Goal: Transaction & Acquisition: Purchase product/service

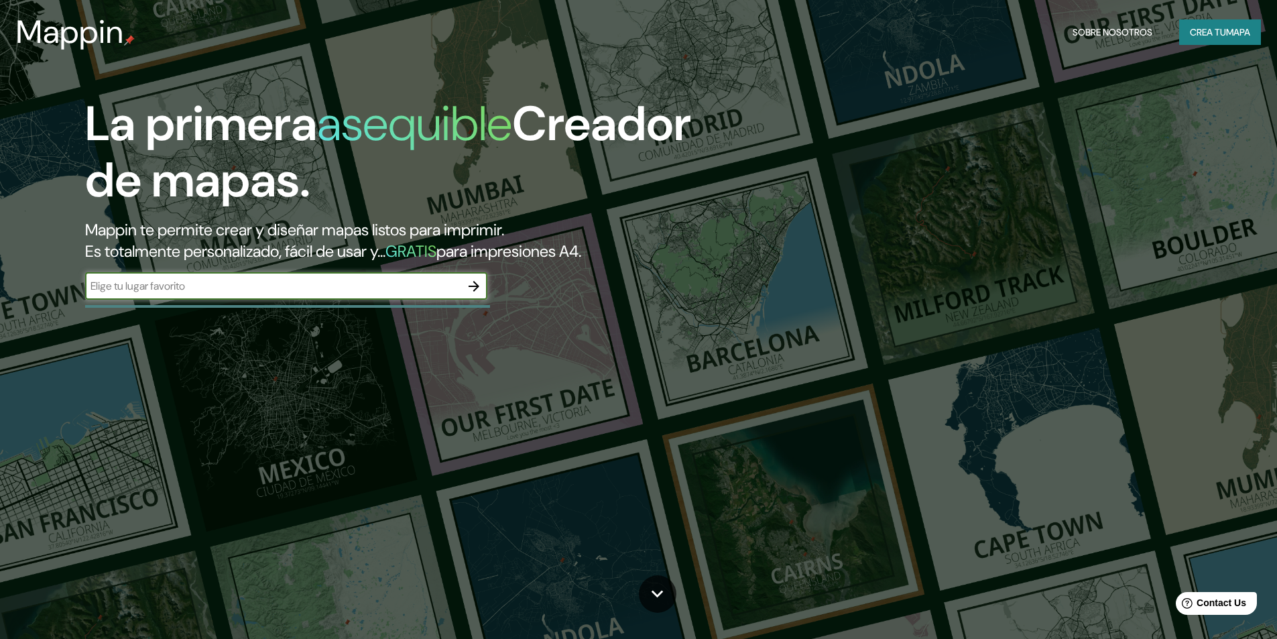
click at [249, 294] on input "text" at bounding box center [273, 285] width 376 height 15
click at [243, 278] on input "puno [GEOGRAPHIC_DATA]" at bounding box center [273, 285] width 376 height 15
click at [197, 288] on input "puno [GEOGRAPHIC_DATA]" at bounding box center [273, 285] width 376 height 15
type input "p"
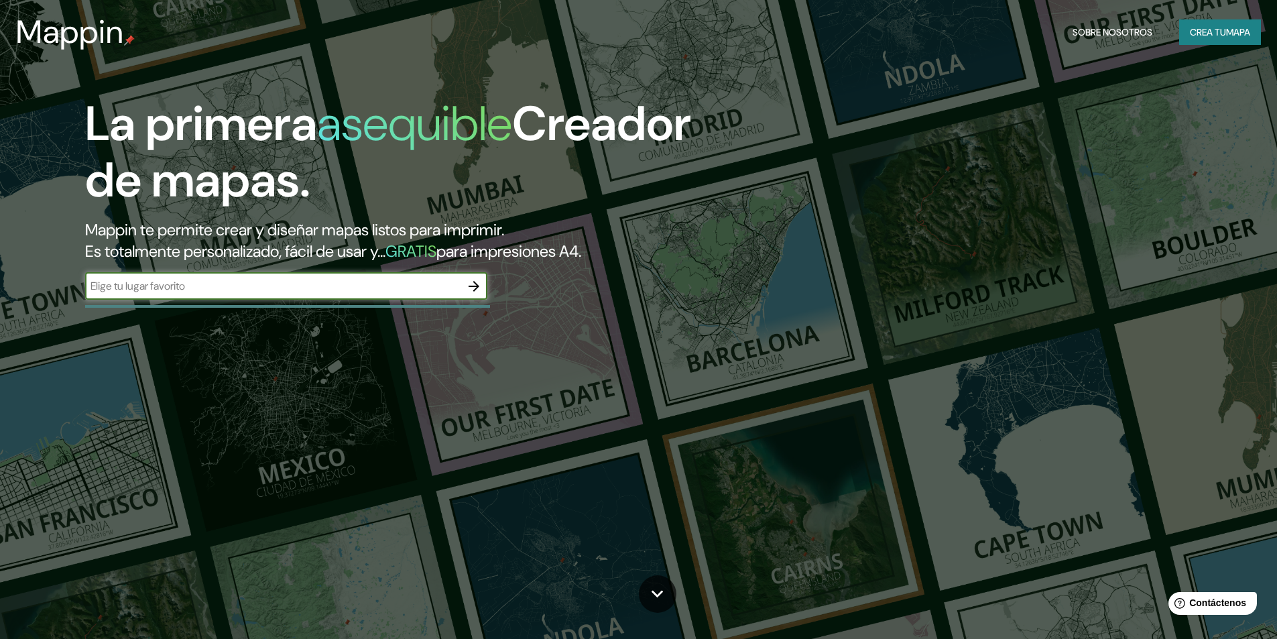
click at [205, 422] on div "La primera asequible Creador de mapas. Mappin te permite crear y diseñar mapas …" at bounding box center [638, 319] width 1277 height 639
click at [171, 288] on input "text" at bounding box center [273, 285] width 376 height 15
click at [234, 302] on div "La primera asequible Creador de mapas. Mappin te permite crear y diseñar mapas …" at bounding box center [404, 204] width 766 height 217
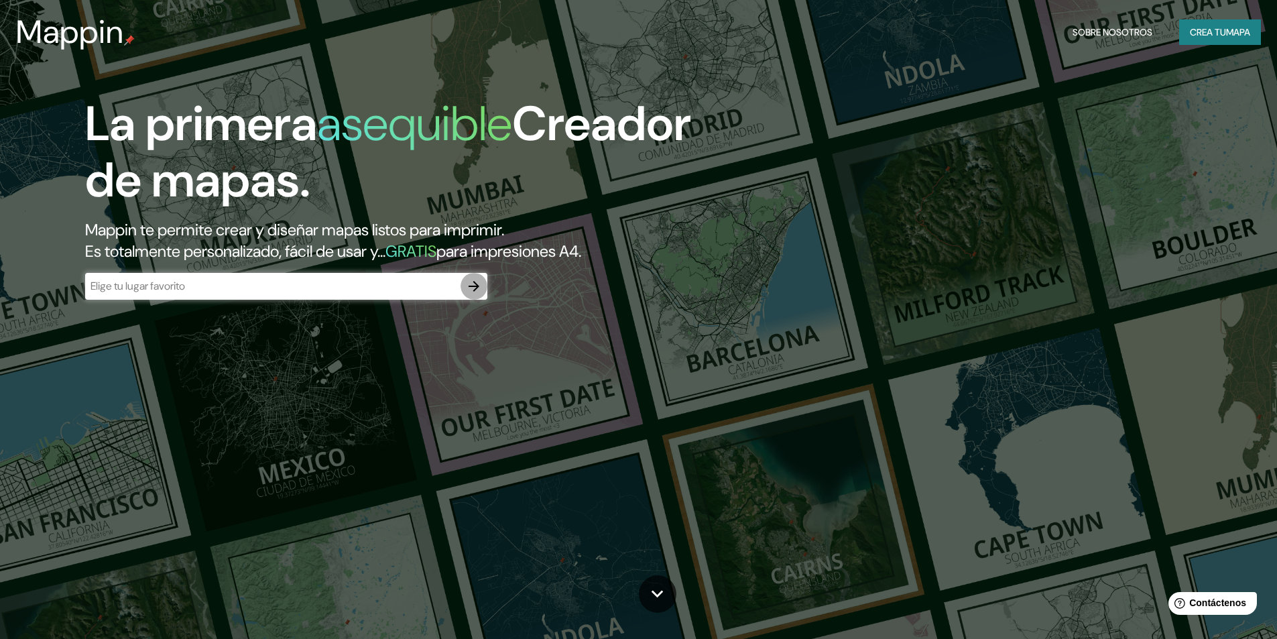
click at [479, 278] on icon "button" at bounding box center [474, 286] width 16 height 16
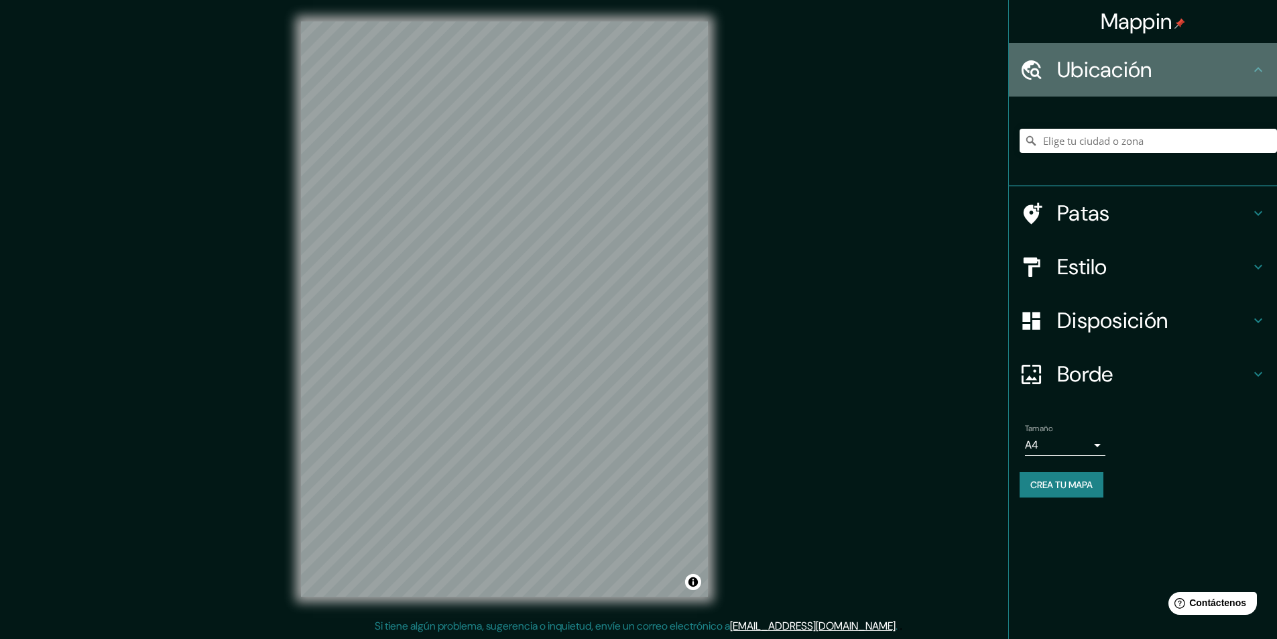
click at [1119, 76] on font "Ubicación" at bounding box center [1105, 70] width 95 height 28
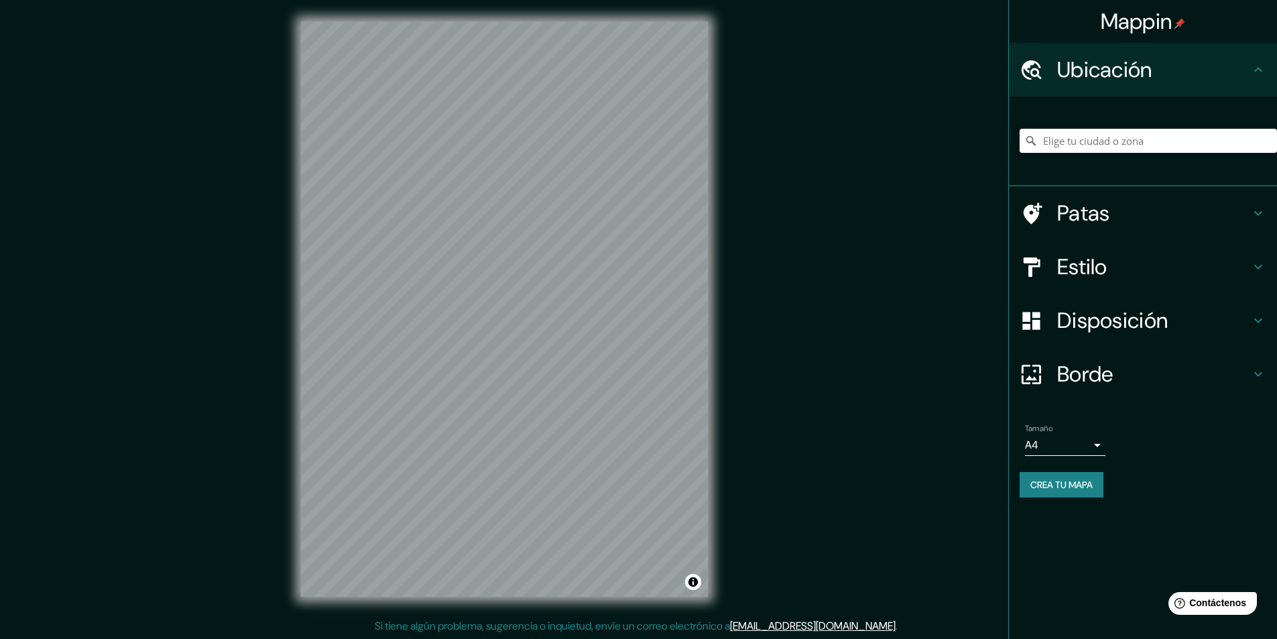
click at [1108, 255] on font "Estilo" at bounding box center [1083, 267] width 50 height 28
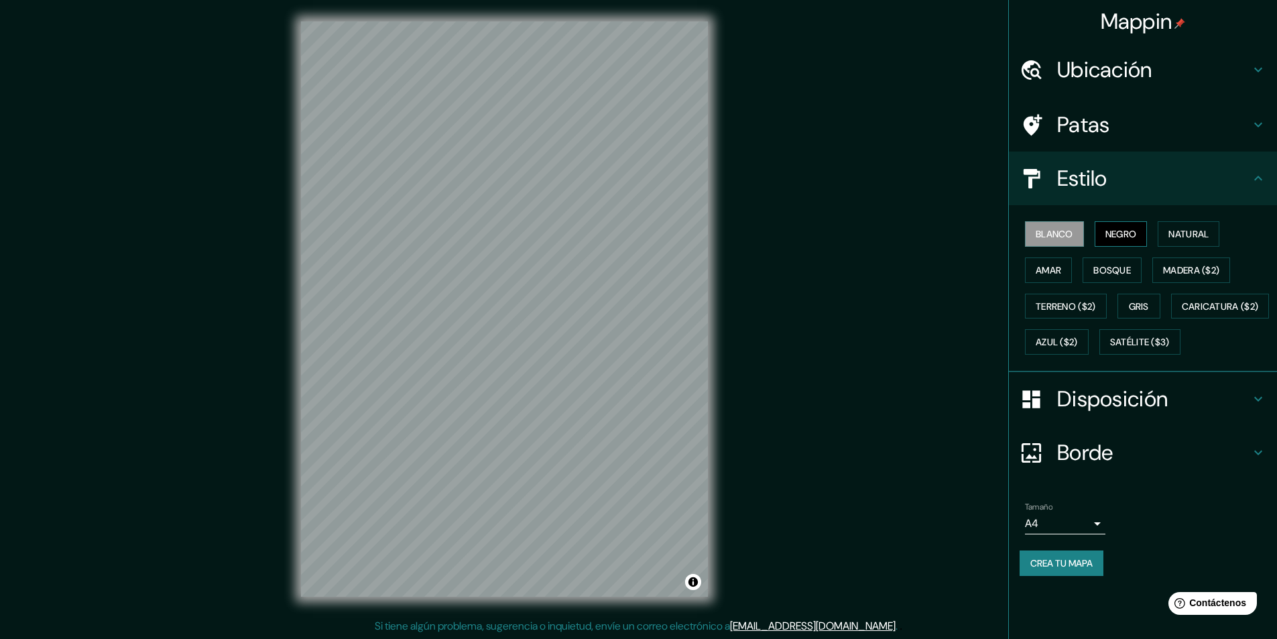
click at [1127, 231] on font "Negro" at bounding box center [1122, 234] width 32 height 12
click at [1177, 231] on font "Natural" at bounding box center [1189, 234] width 40 height 12
click at [1064, 268] on button "Amar" at bounding box center [1048, 270] width 47 height 25
click at [1193, 231] on font "Natural" at bounding box center [1189, 234] width 40 height 12
click at [1132, 239] on font "Negro" at bounding box center [1122, 234] width 32 height 12
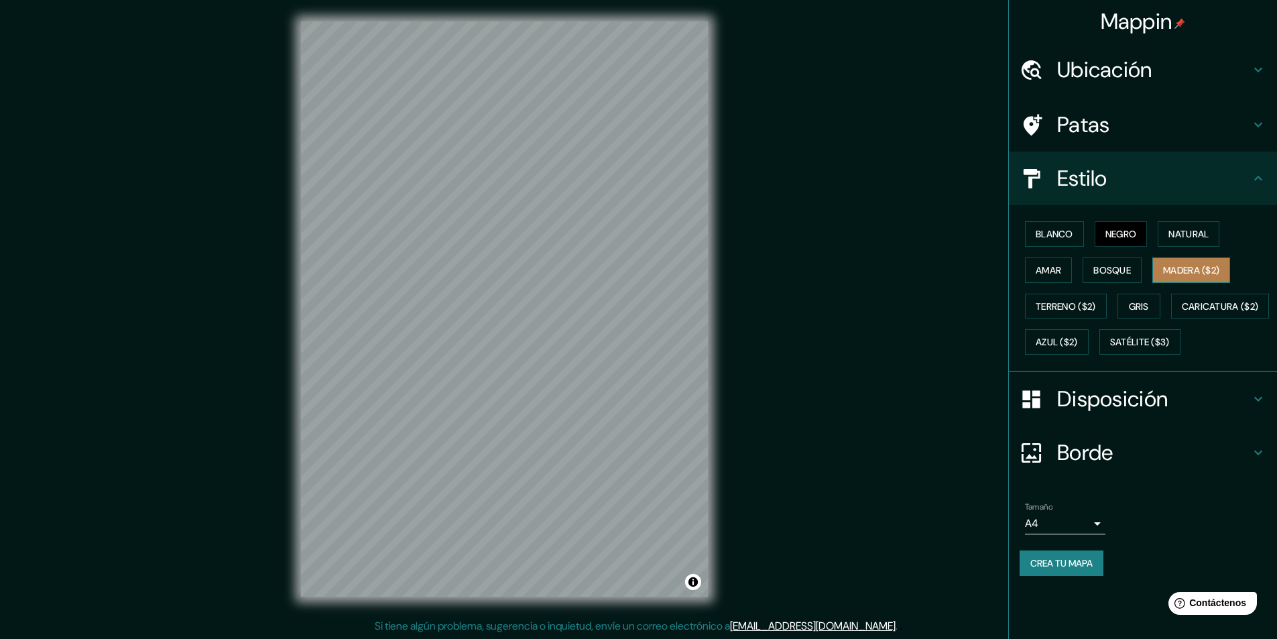
click at [1181, 260] on button "Madera ($2)" at bounding box center [1192, 270] width 78 height 25
click at [1117, 270] on font "Bosque" at bounding box center [1113, 270] width 38 height 12
click at [1054, 272] on font "Amar" at bounding box center [1048, 270] width 25 height 12
click at [1054, 305] on font "Terreno ($2)" at bounding box center [1066, 306] width 60 height 12
click at [1135, 302] on font "Gris" at bounding box center [1139, 306] width 20 height 12
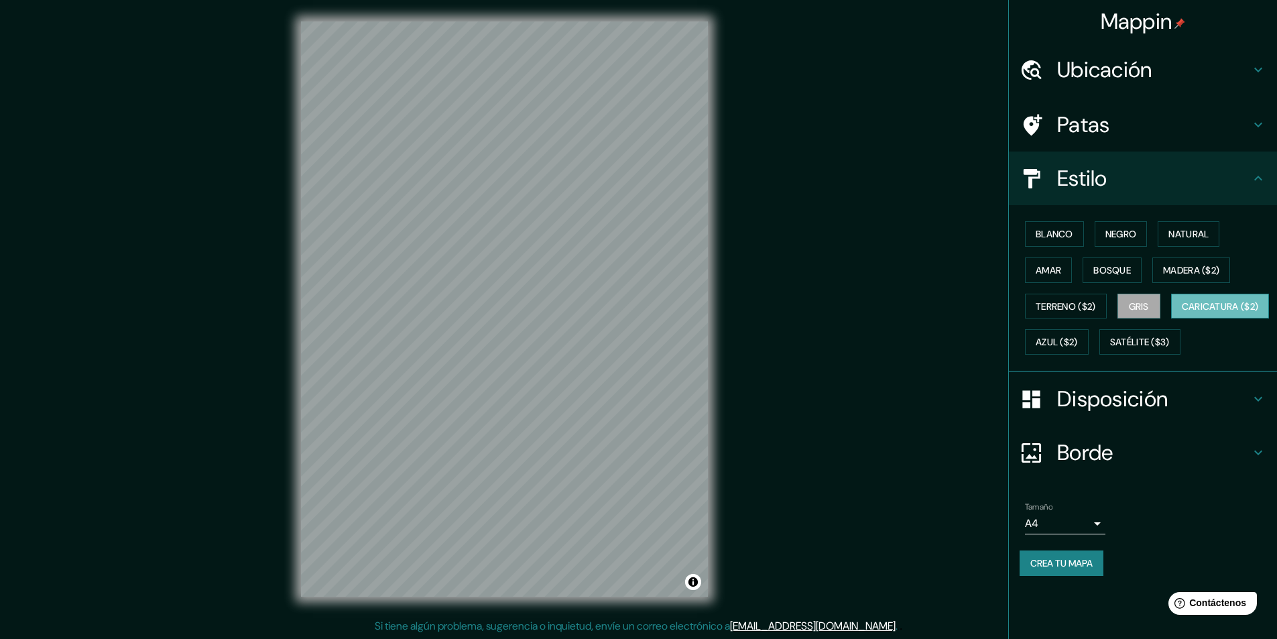
click at [1182, 312] on font "Caricatura ($2)" at bounding box center [1220, 306] width 77 height 12
click at [1078, 347] on font "Azul ($2)" at bounding box center [1057, 343] width 42 height 12
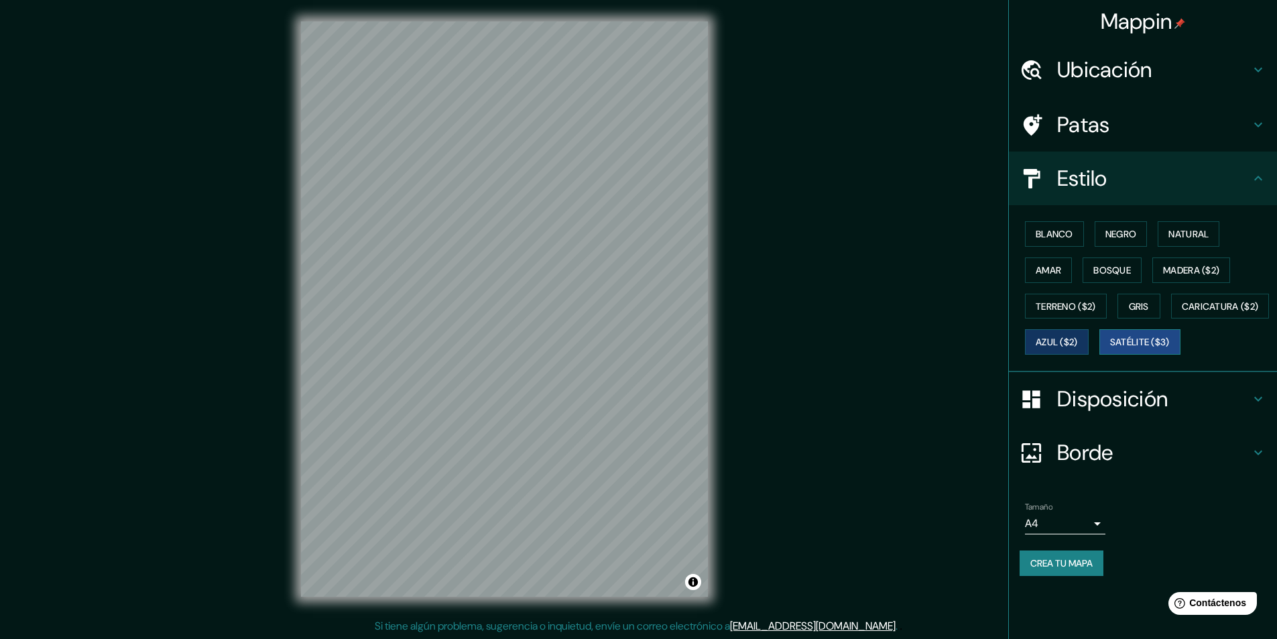
click at [1110, 351] on font "Satélite ($3)" at bounding box center [1140, 341] width 60 height 17
click at [1130, 264] on font "Bosque" at bounding box center [1113, 270] width 38 height 12
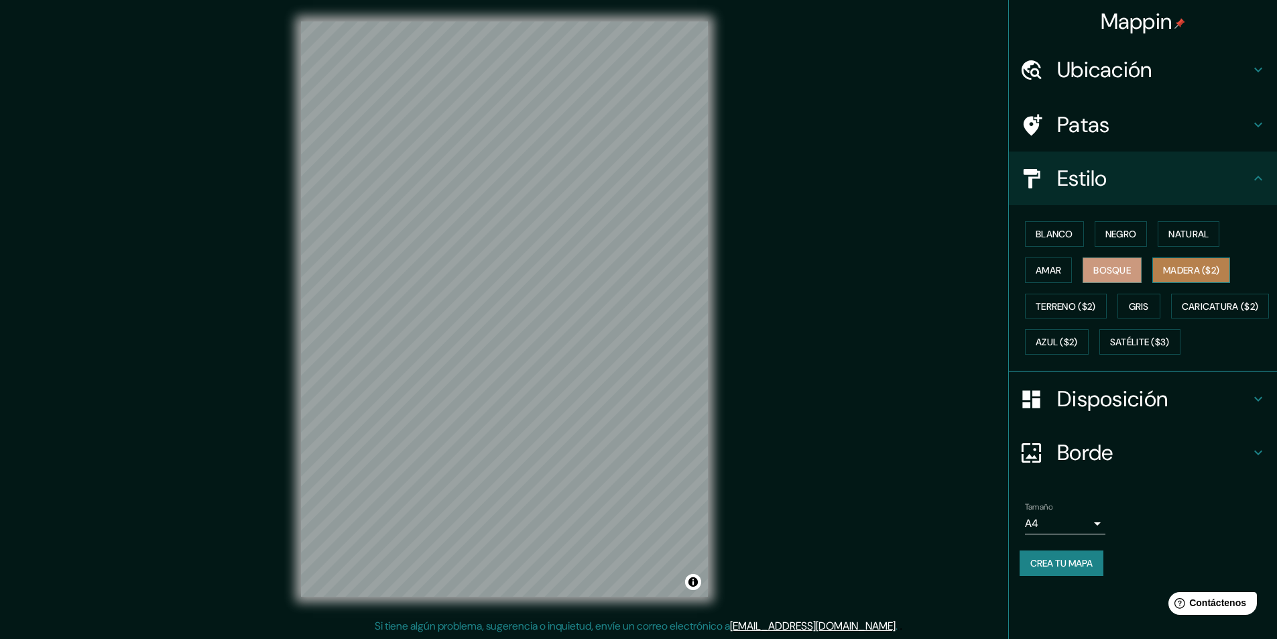
click at [1164, 265] on button "Madera ($2)" at bounding box center [1192, 270] width 78 height 25
click at [1027, 225] on button "Blanco" at bounding box center [1054, 233] width 59 height 25
click at [1113, 230] on font "Negro" at bounding box center [1122, 234] width 32 height 12
click at [1186, 222] on button "Natural" at bounding box center [1189, 233] width 62 height 25
click at [1062, 274] on font "Amar" at bounding box center [1048, 270] width 25 height 12
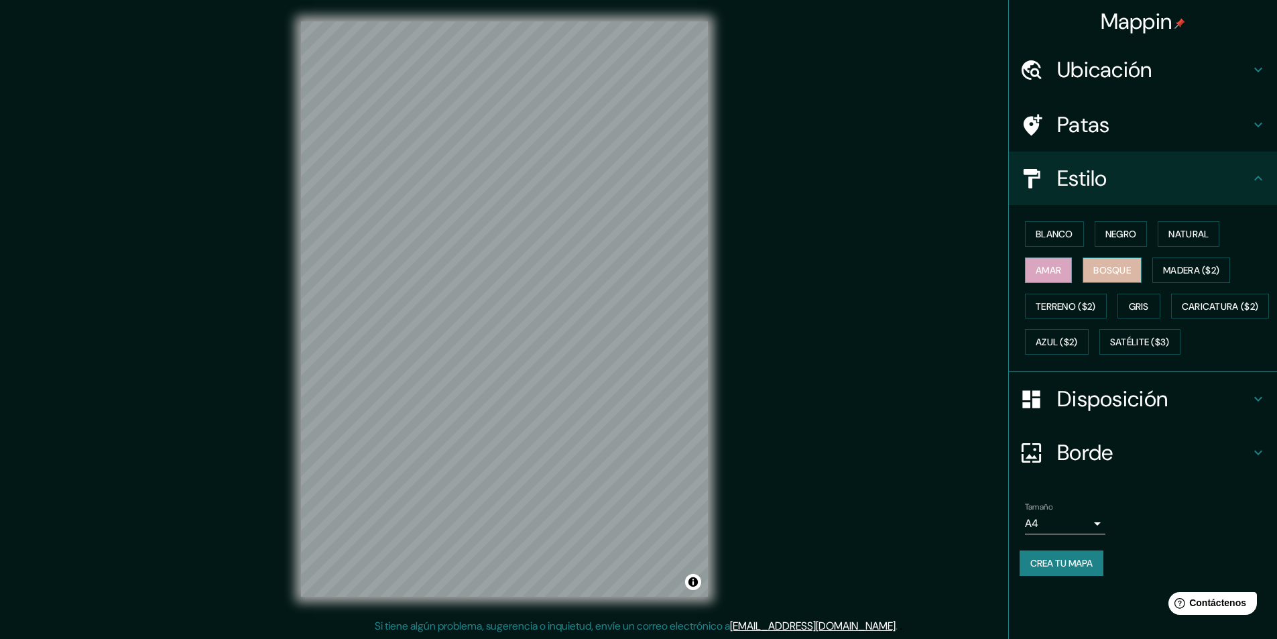
click at [1104, 268] on font "Bosque" at bounding box center [1113, 270] width 38 height 12
click at [1159, 258] on button "Madera ($2)" at bounding box center [1192, 270] width 78 height 25
click at [1121, 270] on font "Bosque" at bounding box center [1113, 270] width 38 height 12
click at [1177, 265] on font "Madera ($2)" at bounding box center [1191, 270] width 56 height 12
click at [1060, 276] on font "Amar" at bounding box center [1048, 270] width 25 height 12
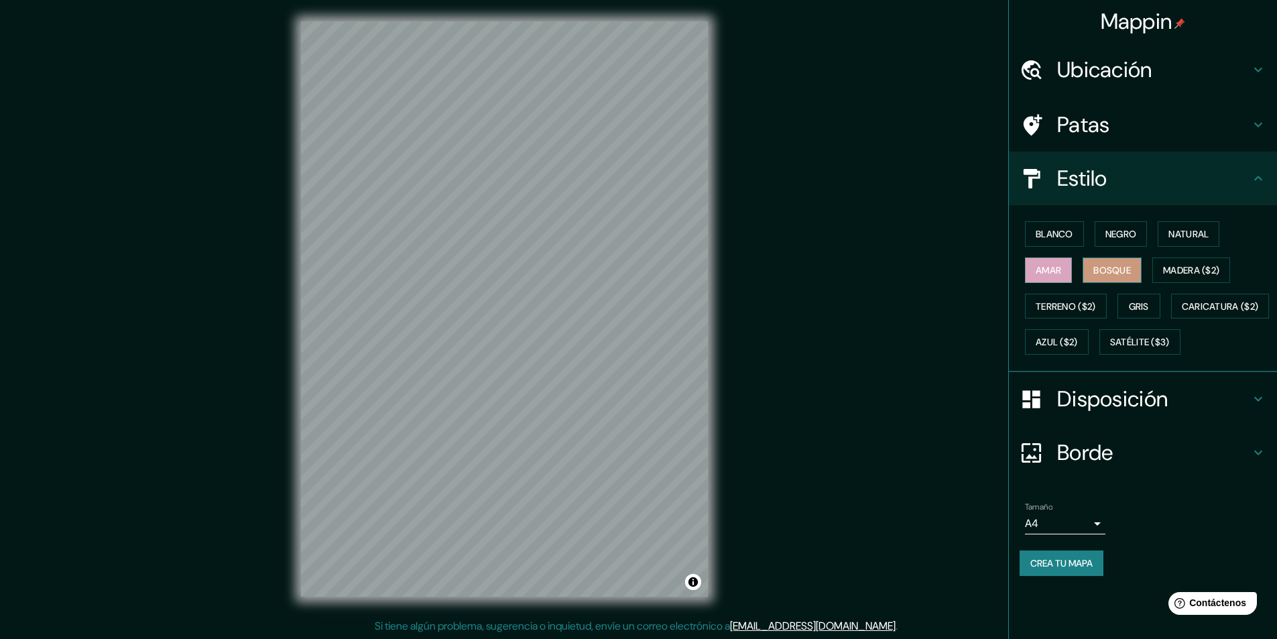
click at [1092, 279] on button "Bosque" at bounding box center [1112, 270] width 59 height 25
click at [1162, 271] on button "Madera ($2)" at bounding box center [1192, 270] width 78 height 25
click at [1088, 566] on body "Mappin Ubicación Patas Estilo Blanco Negro Natural [PERSON_NAME] ($2) Terreno (…" at bounding box center [638, 319] width 1277 height 639
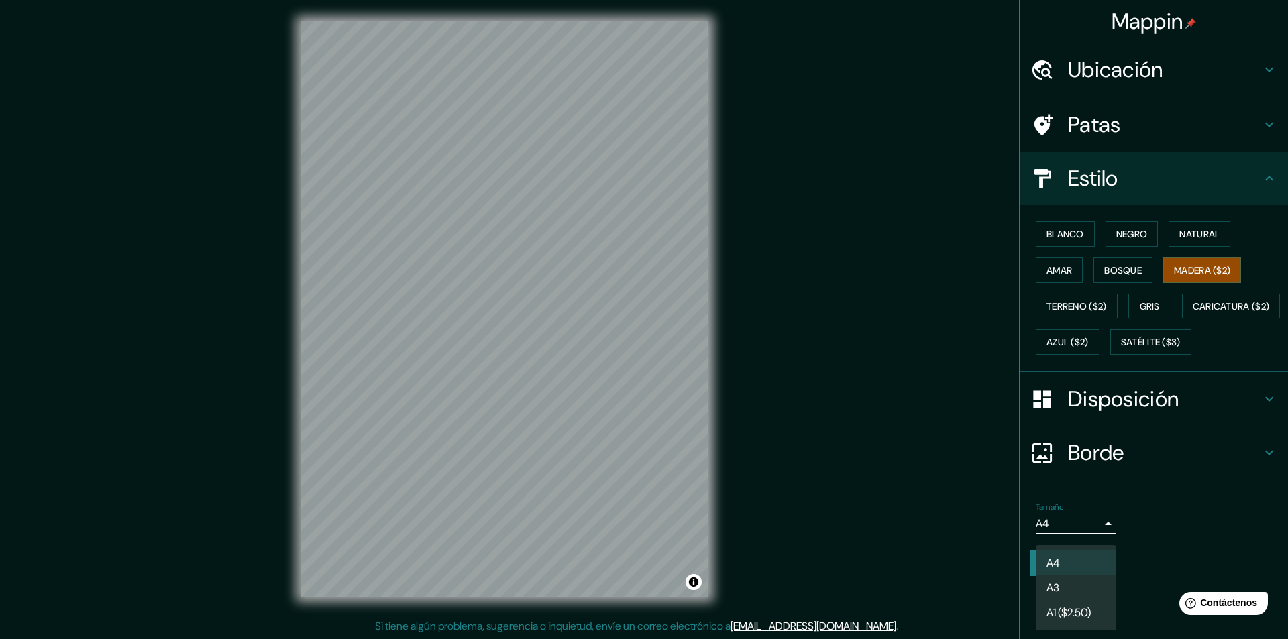
click at [1097, 577] on li "A3" at bounding box center [1075, 587] width 80 height 25
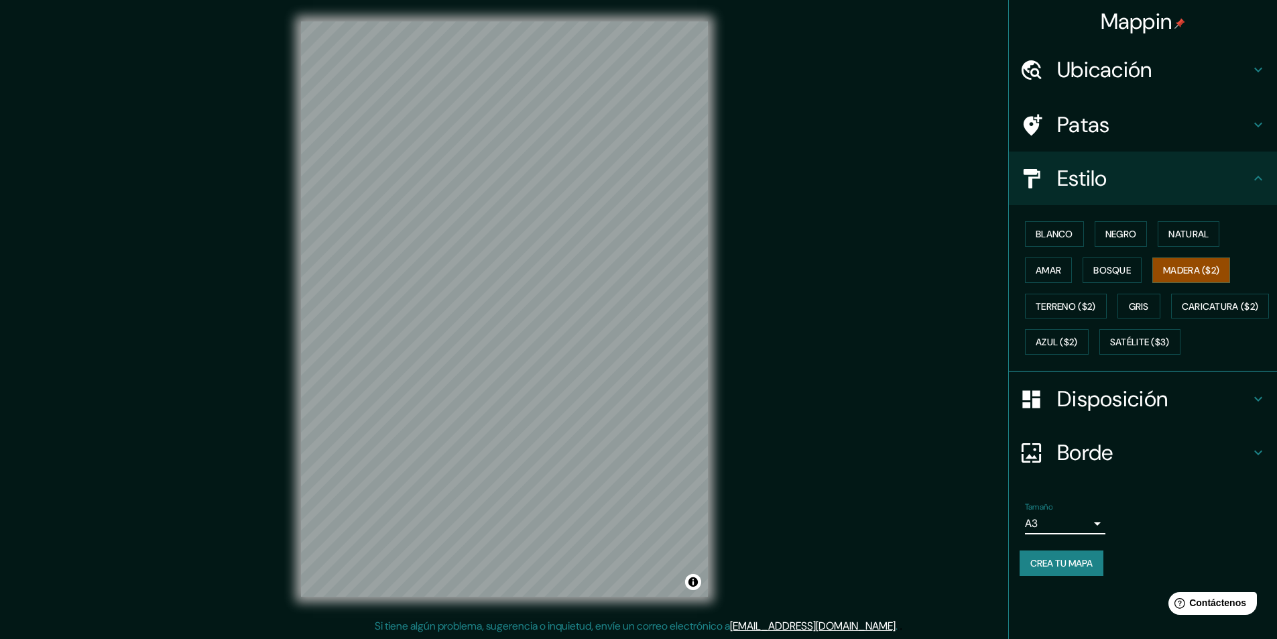
click at [1090, 563] on body "Mappin Ubicación Patas Estilo Blanco Negro Natural [PERSON_NAME] ($2) Terreno (…" at bounding box center [638, 319] width 1277 height 639
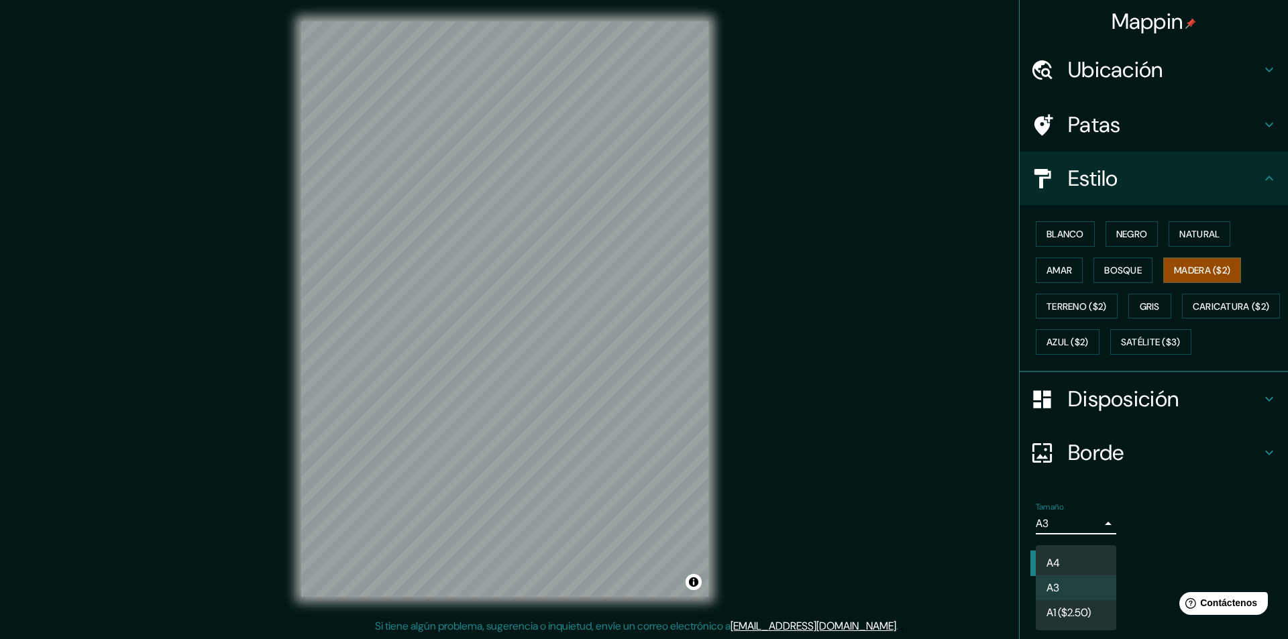
click at [1086, 607] on font "A1 ($2.50)" at bounding box center [1068, 613] width 44 height 14
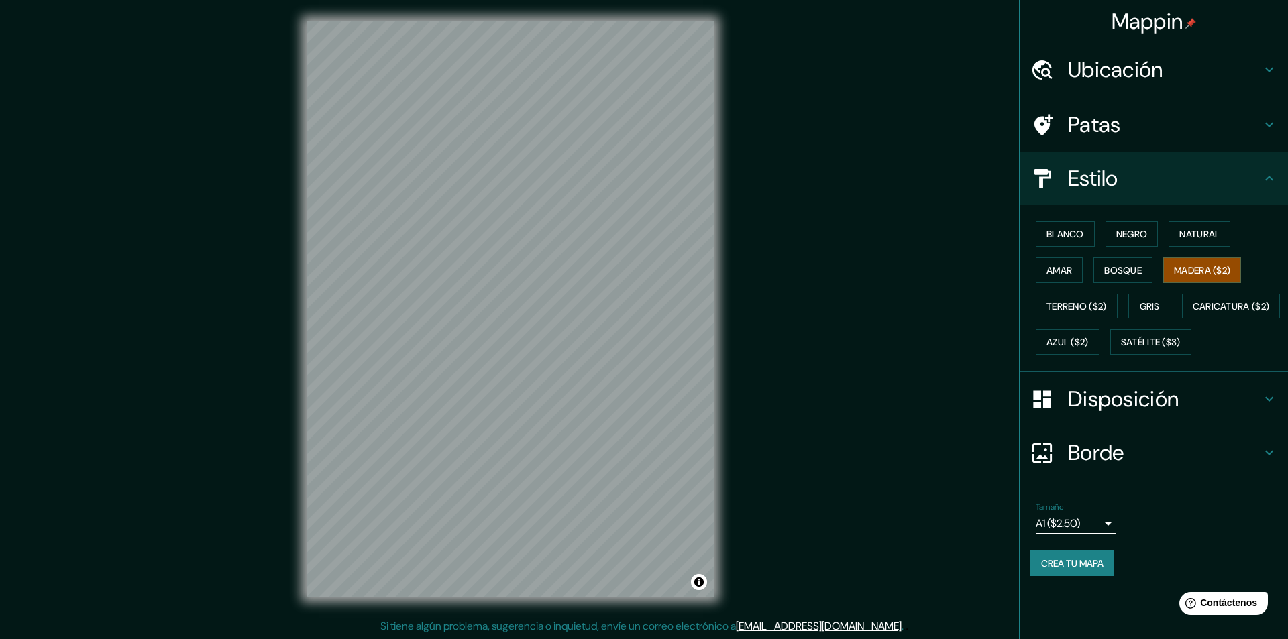
click at [1078, 560] on body "Mappin Ubicación Patas Estilo Blanco Negro Natural [PERSON_NAME] ($2) Terreno (…" at bounding box center [644, 319] width 1288 height 639
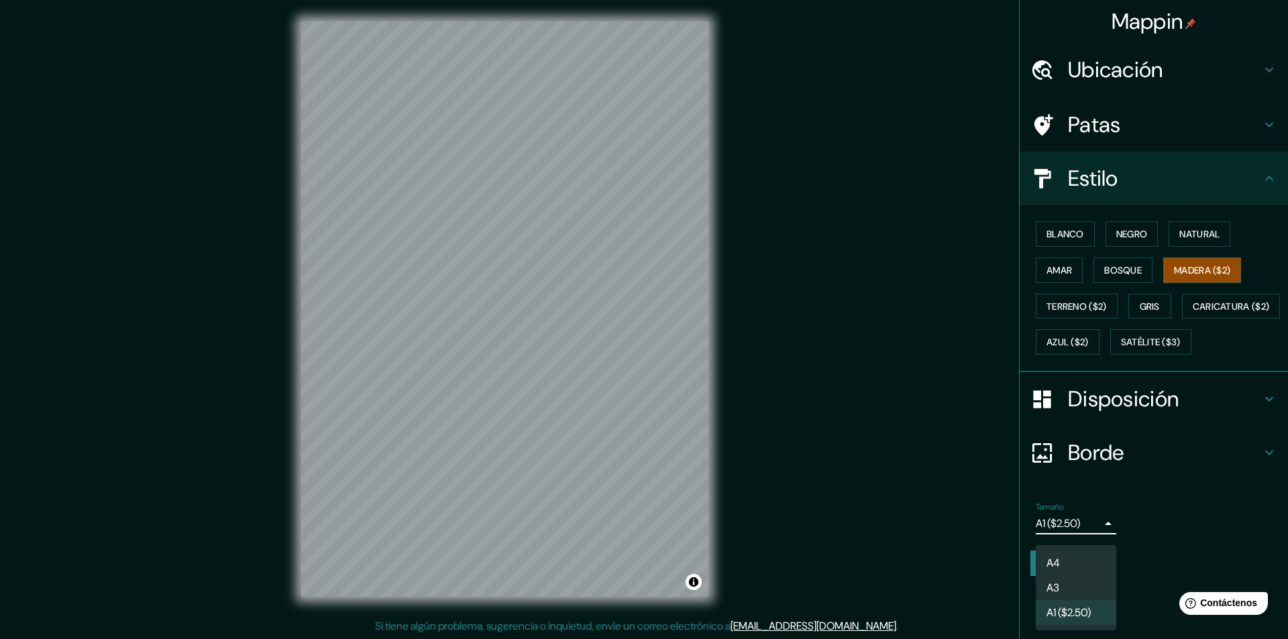
click at [1074, 582] on li "A3" at bounding box center [1075, 587] width 80 height 25
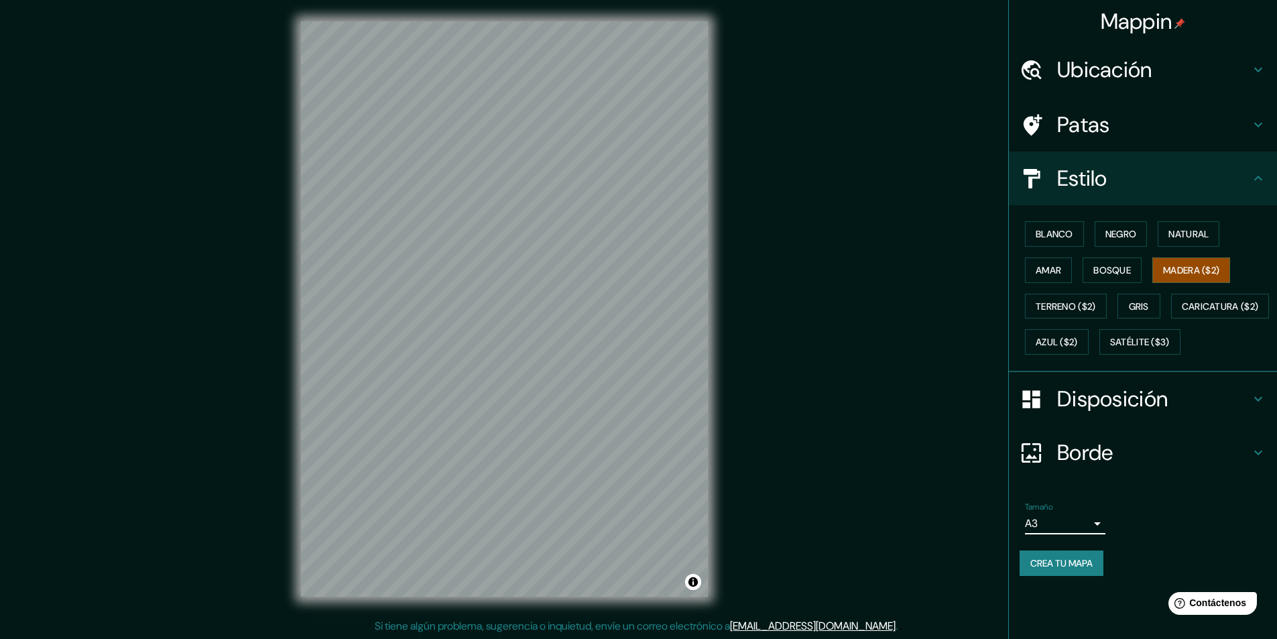
click at [1071, 559] on body "Mappin Ubicación Patas Estilo Blanco Negro Natural [PERSON_NAME] ($2) Terreno (…" at bounding box center [638, 319] width 1277 height 639
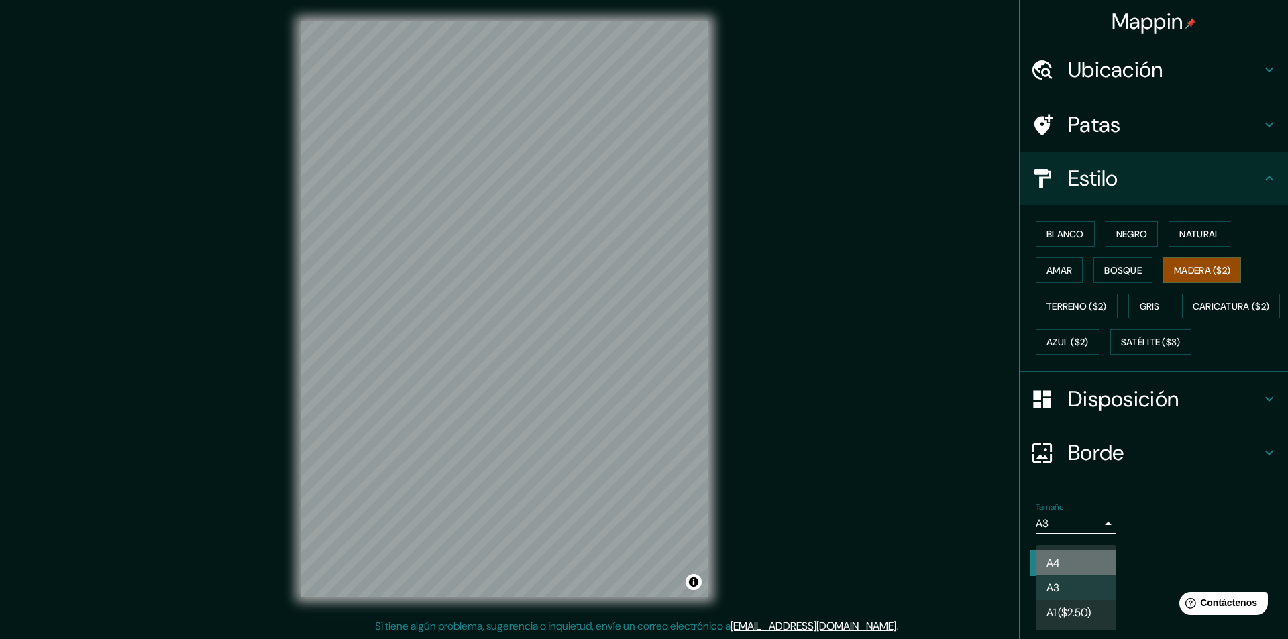
click at [1060, 564] on li "A4" at bounding box center [1075, 563] width 80 height 25
type input "single"
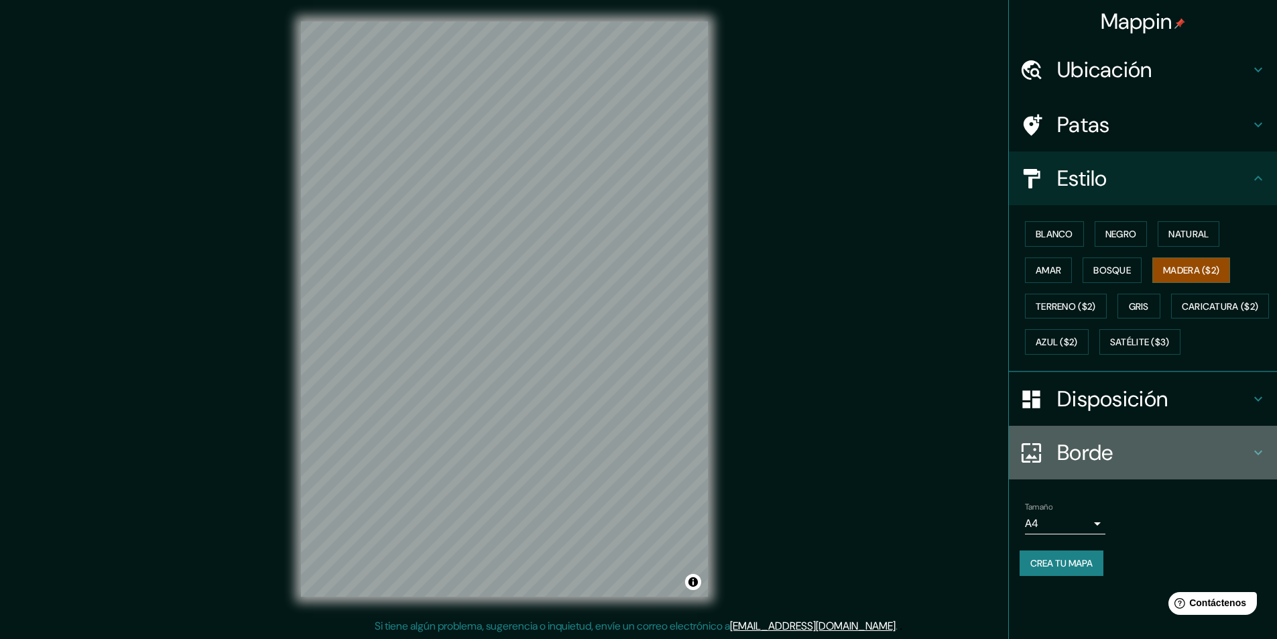
click at [1113, 467] on font "Borde" at bounding box center [1086, 453] width 56 height 28
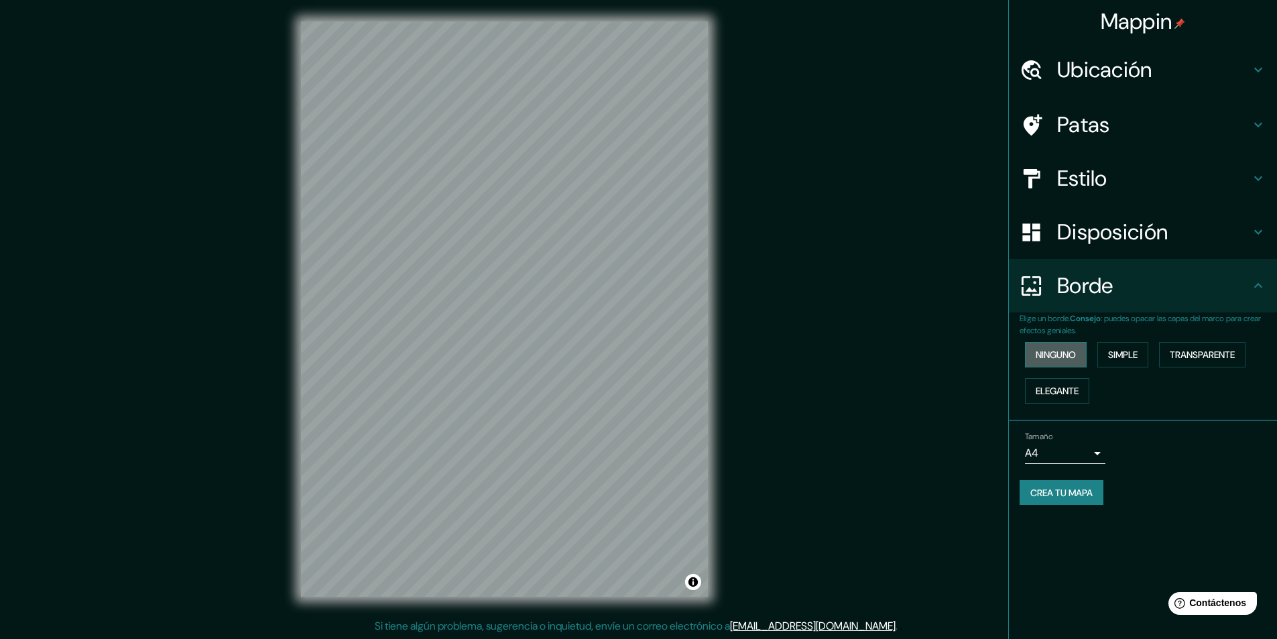
click at [1068, 361] on font "Ninguno" at bounding box center [1056, 355] width 40 height 12
click at [1165, 365] on button "Transparente" at bounding box center [1202, 354] width 87 height 25
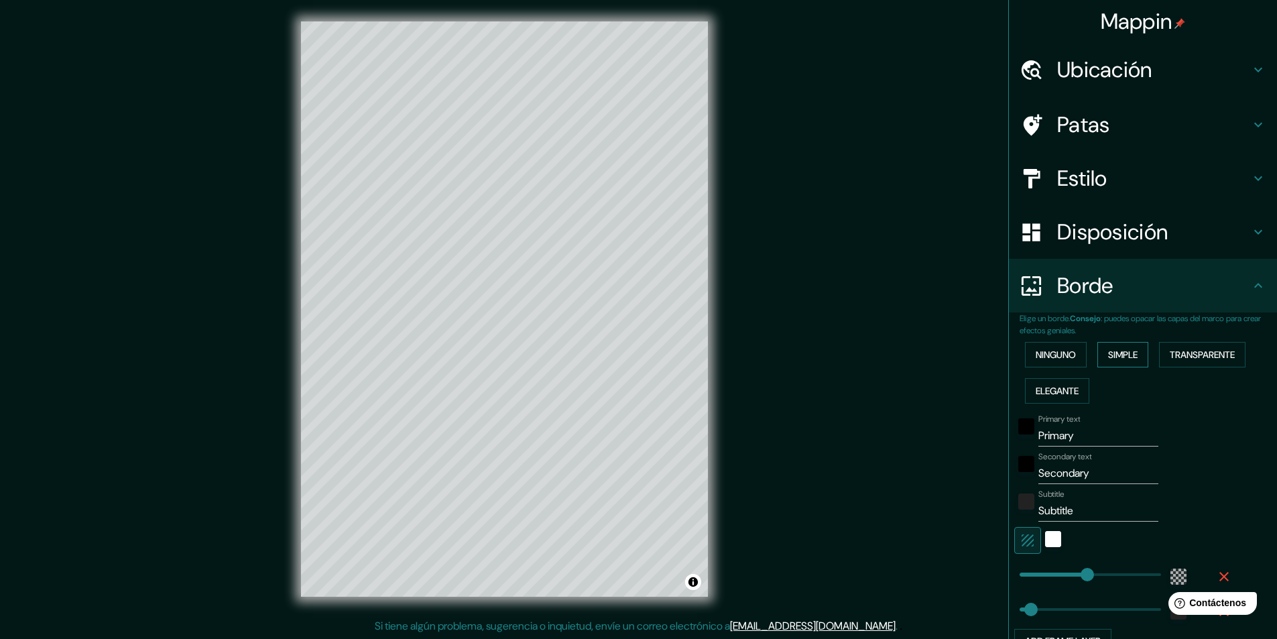
click at [1141, 359] on button "Simple" at bounding box center [1123, 354] width 51 height 25
click at [1119, 359] on font "Simple" at bounding box center [1123, 355] width 30 height 12
type input "243"
type input "49"
click at [1073, 388] on button "Elegante" at bounding box center [1057, 390] width 64 height 25
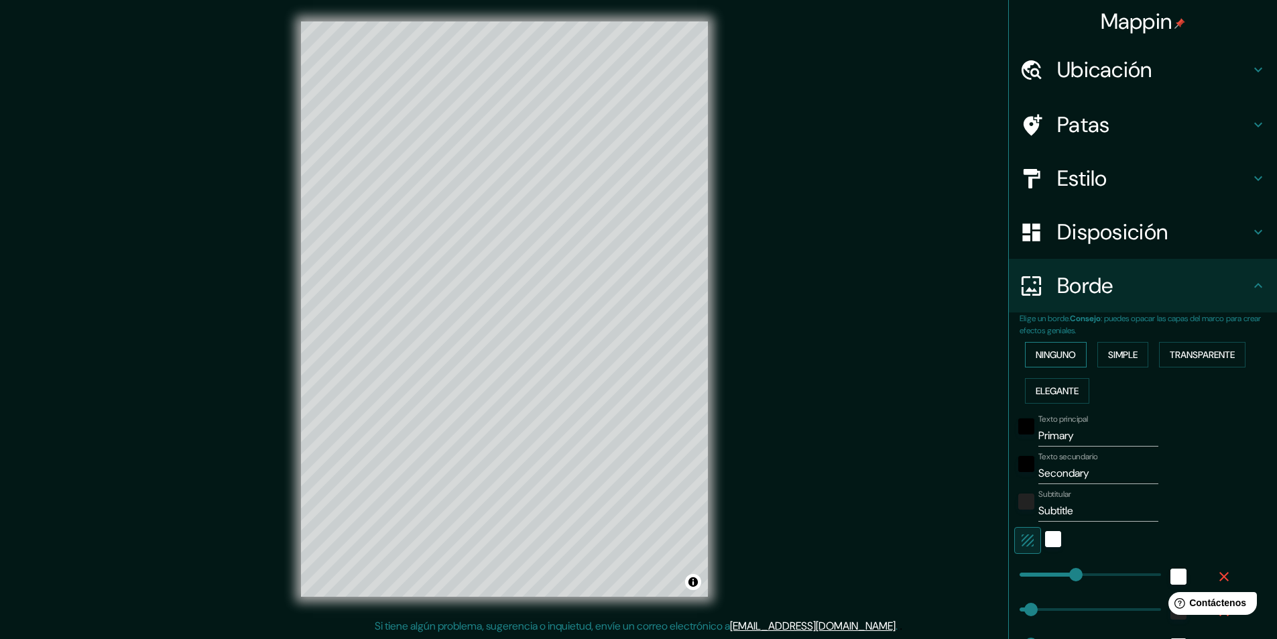
click at [1053, 361] on font "Ninguno" at bounding box center [1056, 354] width 40 height 17
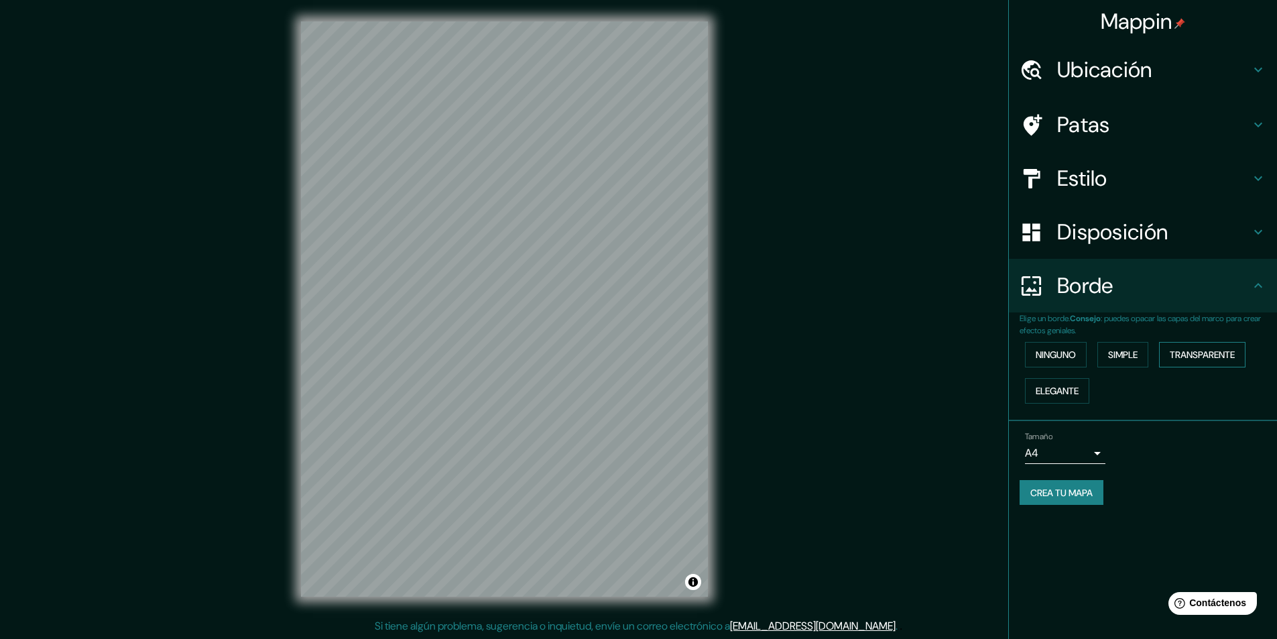
click at [1200, 357] on font "Transparente" at bounding box center [1202, 355] width 65 height 12
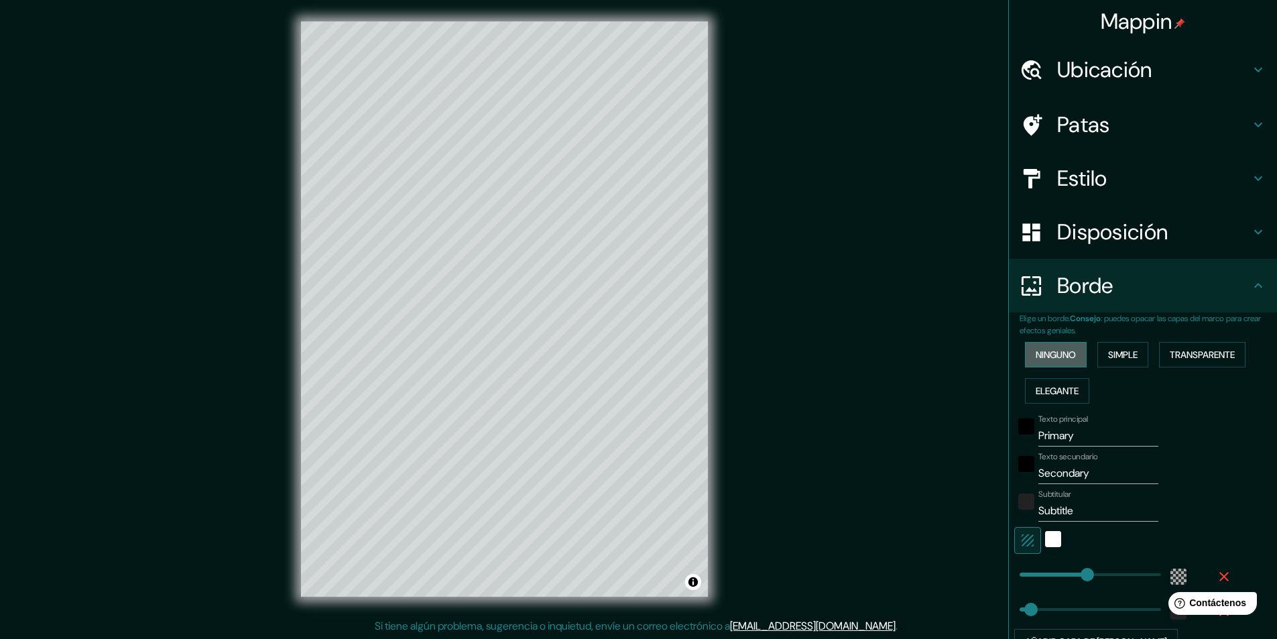
click at [1058, 357] on font "Ninguno" at bounding box center [1056, 355] width 40 height 12
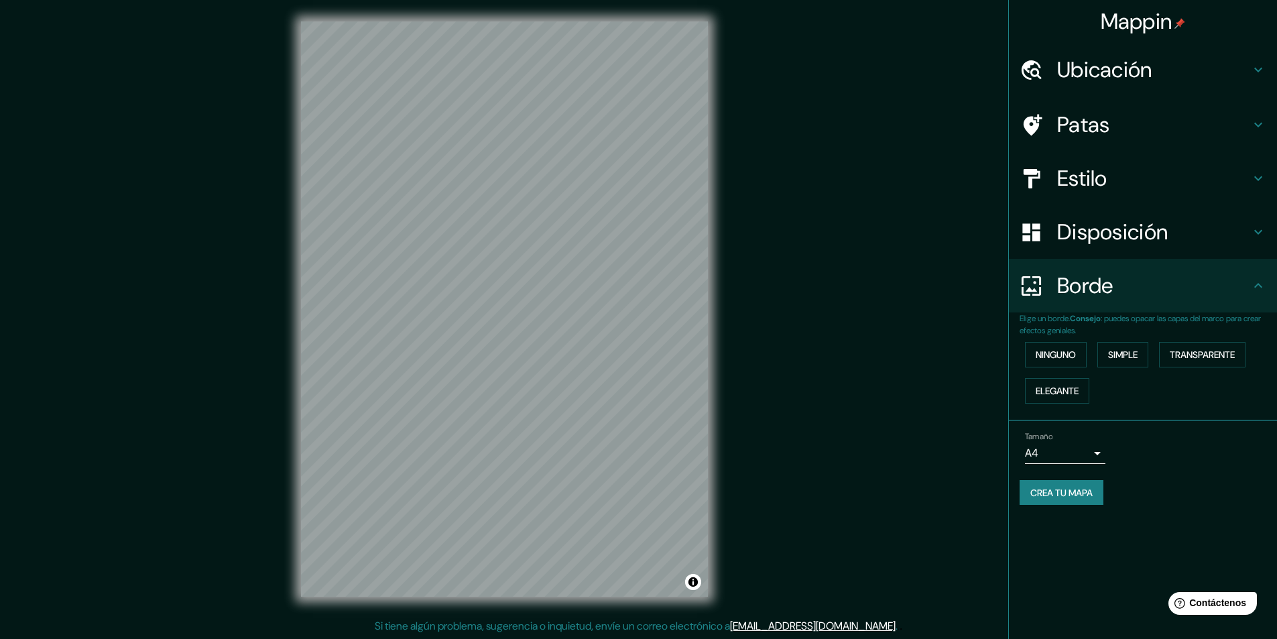
click at [1122, 252] on div "Disposición" at bounding box center [1143, 232] width 268 height 54
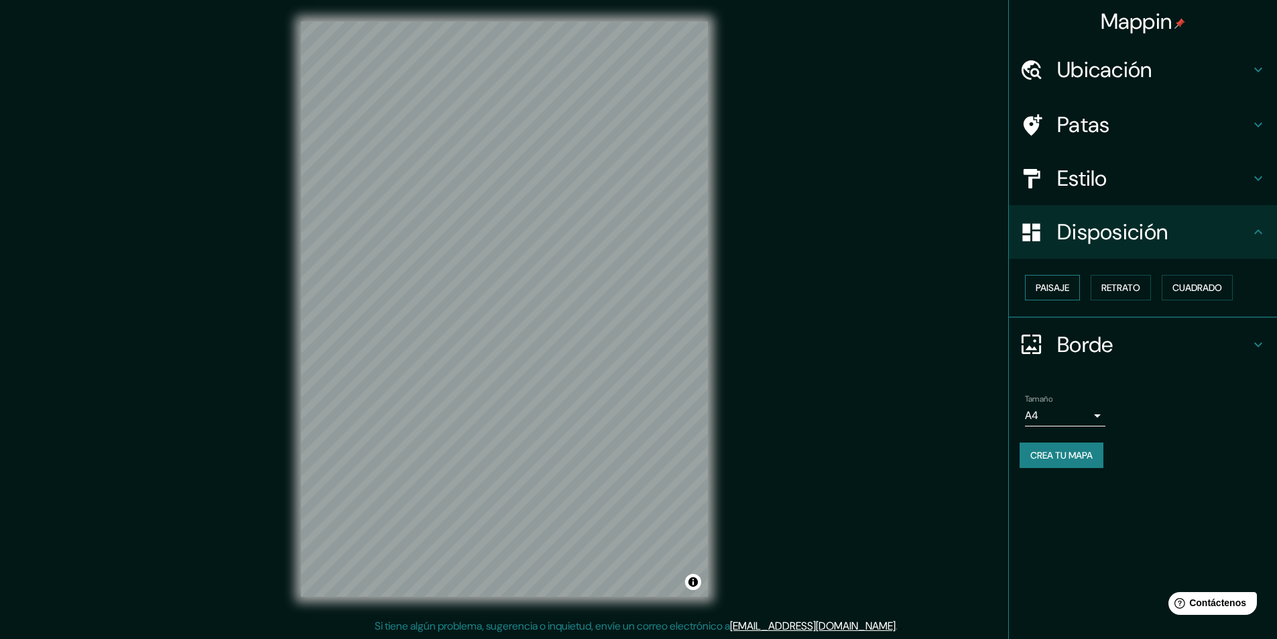
click at [1053, 286] on font "Paisaje" at bounding box center [1053, 288] width 34 height 12
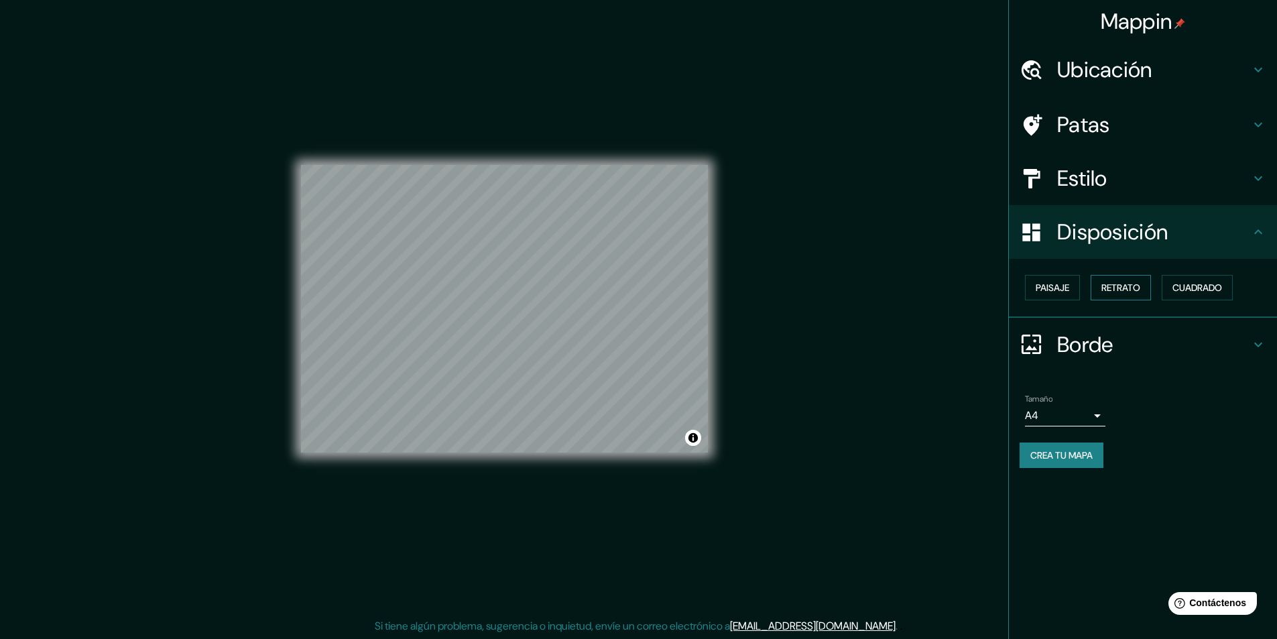
click at [1127, 287] on font "Retrato" at bounding box center [1121, 288] width 39 height 12
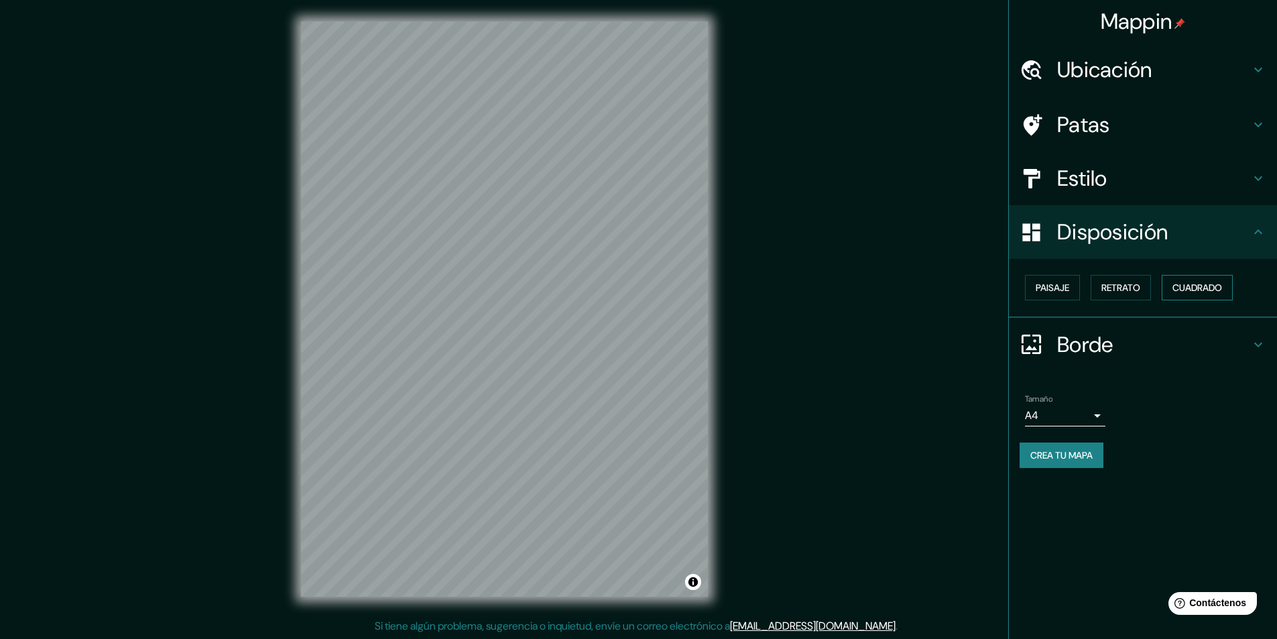
click at [1190, 288] on font "Cuadrado" at bounding box center [1198, 288] width 50 height 12
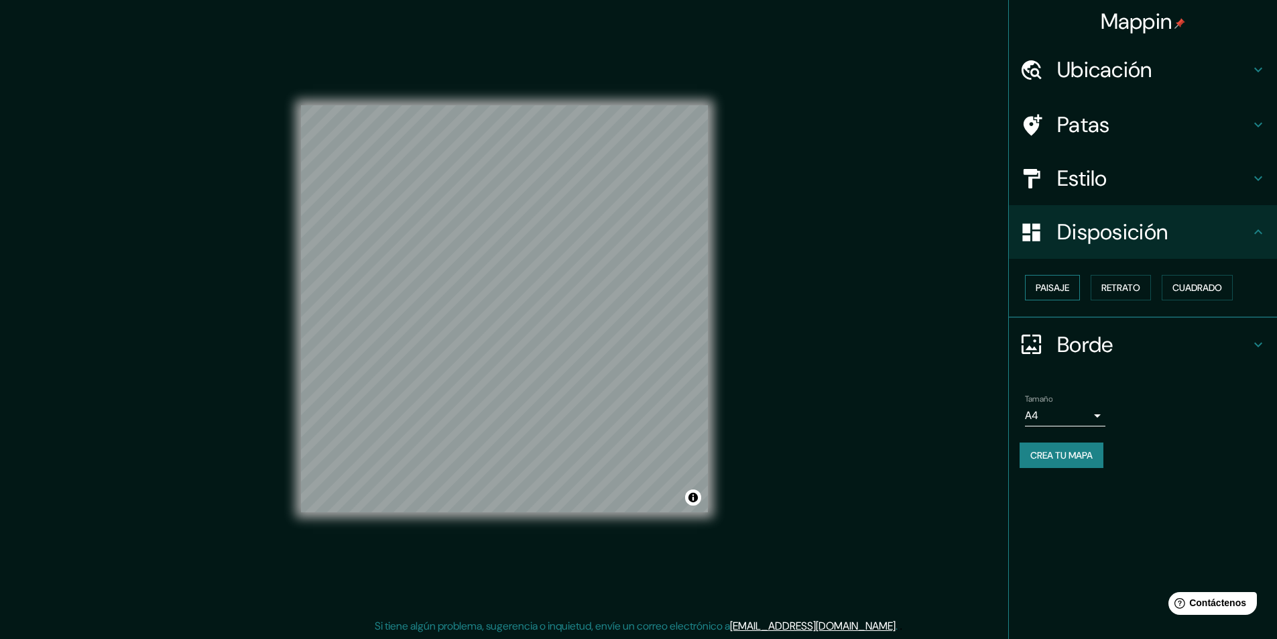
click at [1064, 289] on font "Paisaje" at bounding box center [1053, 288] width 34 height 12
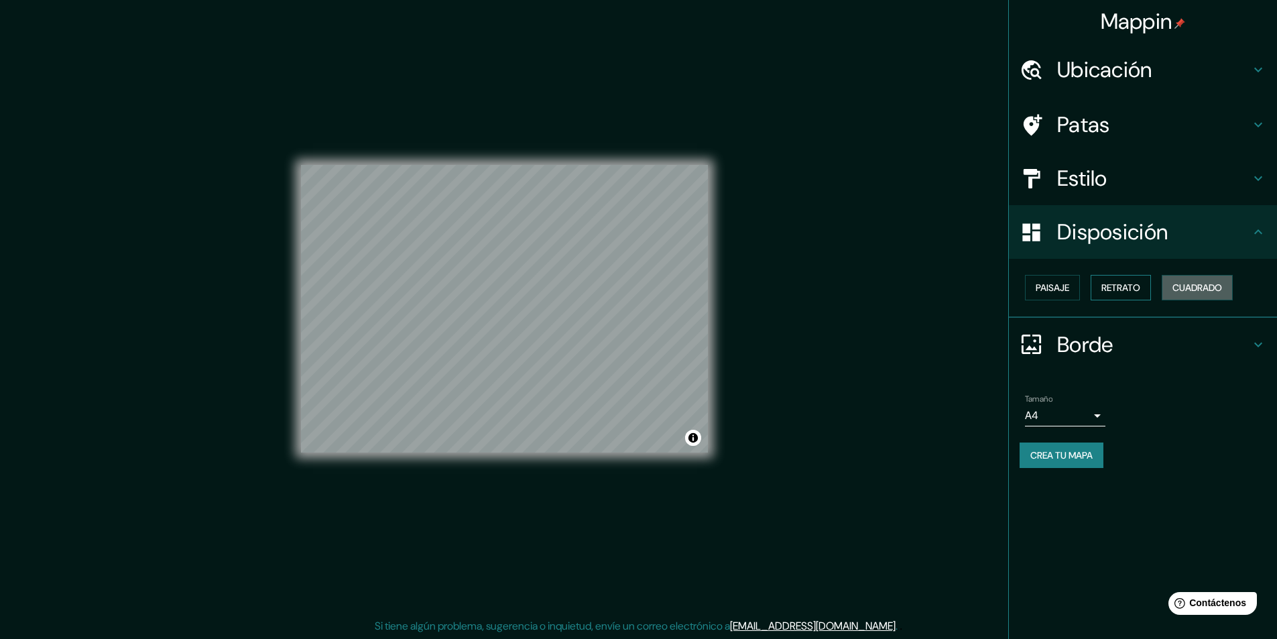
drag, startPoint x: 1167, startPoint y: 288, endPoint x: 1151, endPoint y: 289, distance: 15.4
click at [1166, 288] on button "Cuadrado" at bounding box center [1197, 287] width 71 height 25
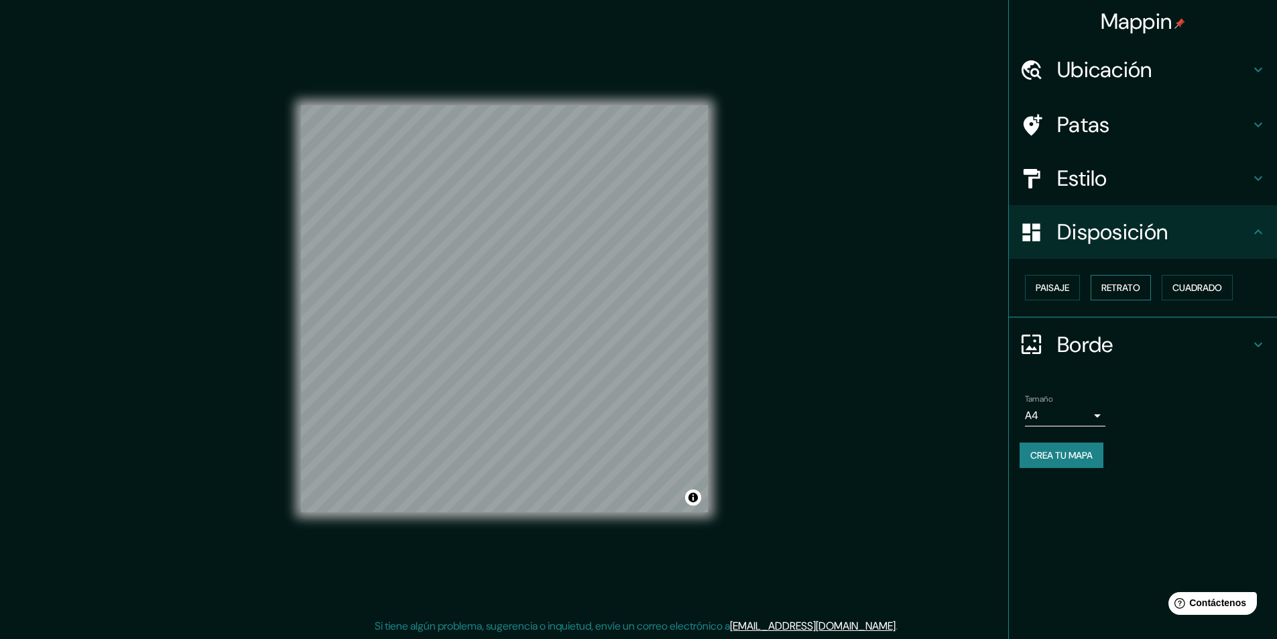
click at [1141, 288] on font "Retrato" at bounding box center [1121, 288] width 39 height 12
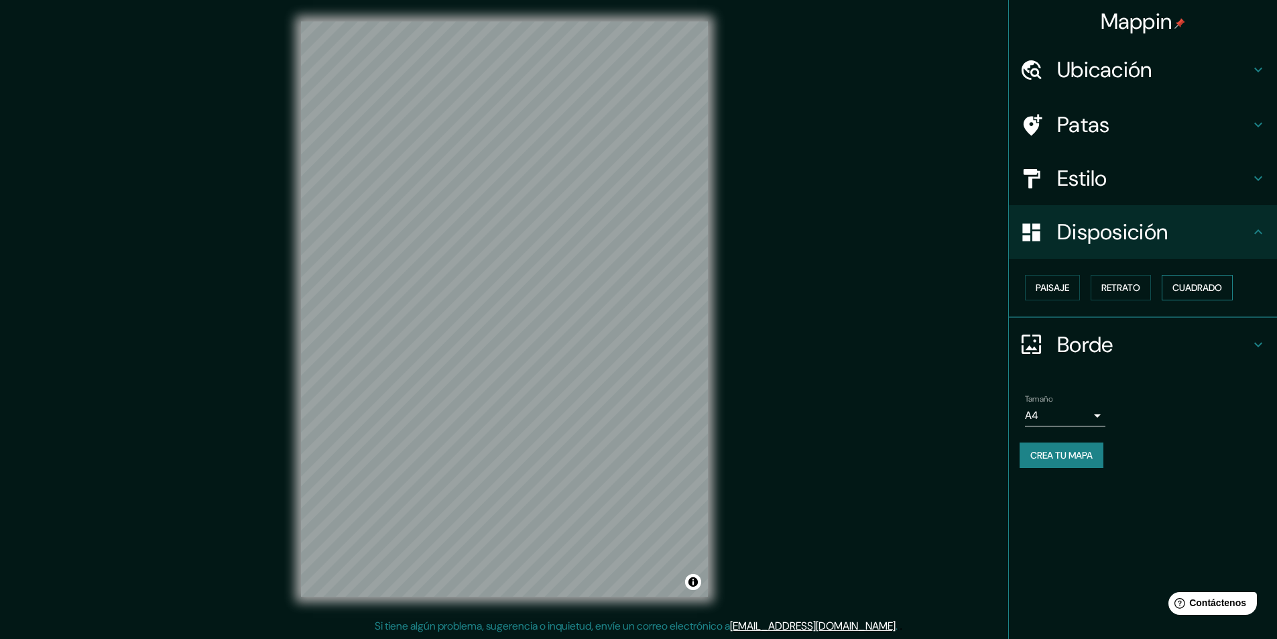
click at [1178, 288] on font "Cuadrado" at bounding box center [1198, 288] width 50 height 12
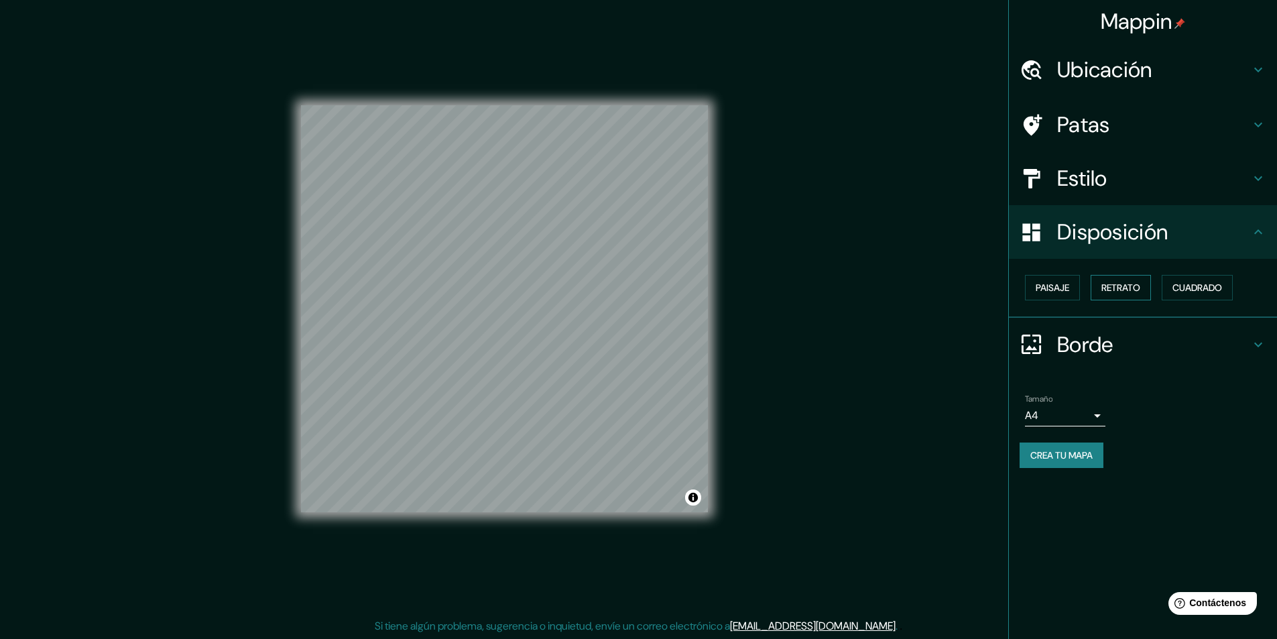
click at [1149, 294] on button "Retrato" at bounding box center [1121, 287] width 60 height 25
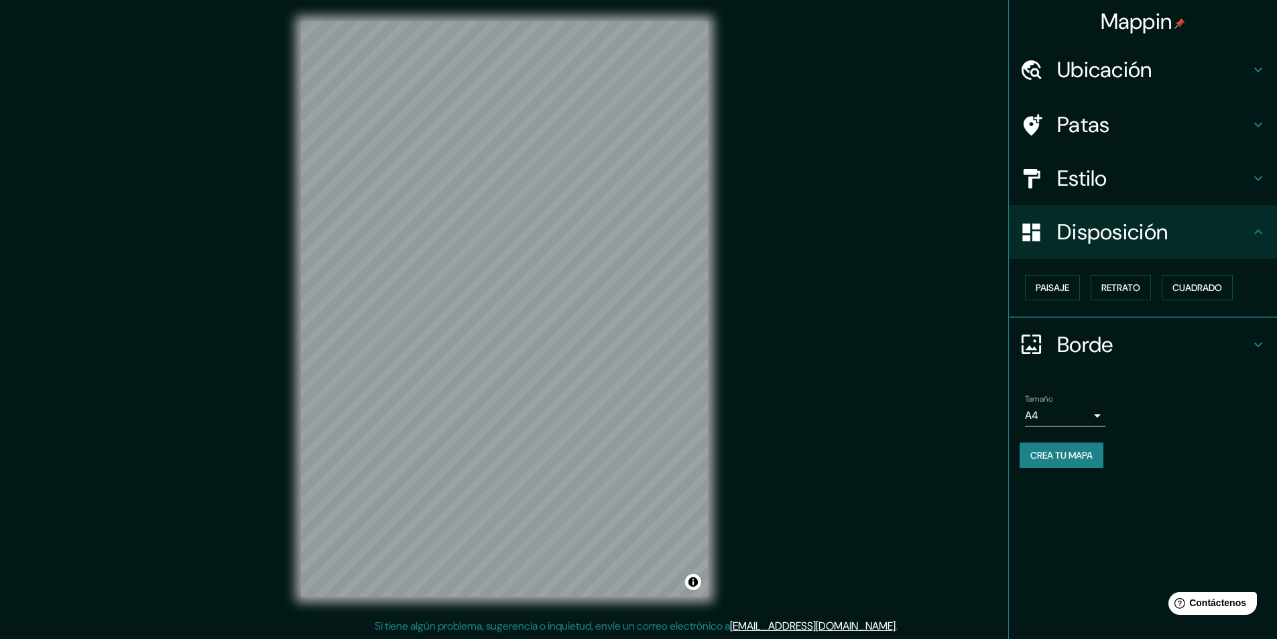
click at [1106, 186] on font "Estilo" at bounding box center [1083, 178] width 50 height 28
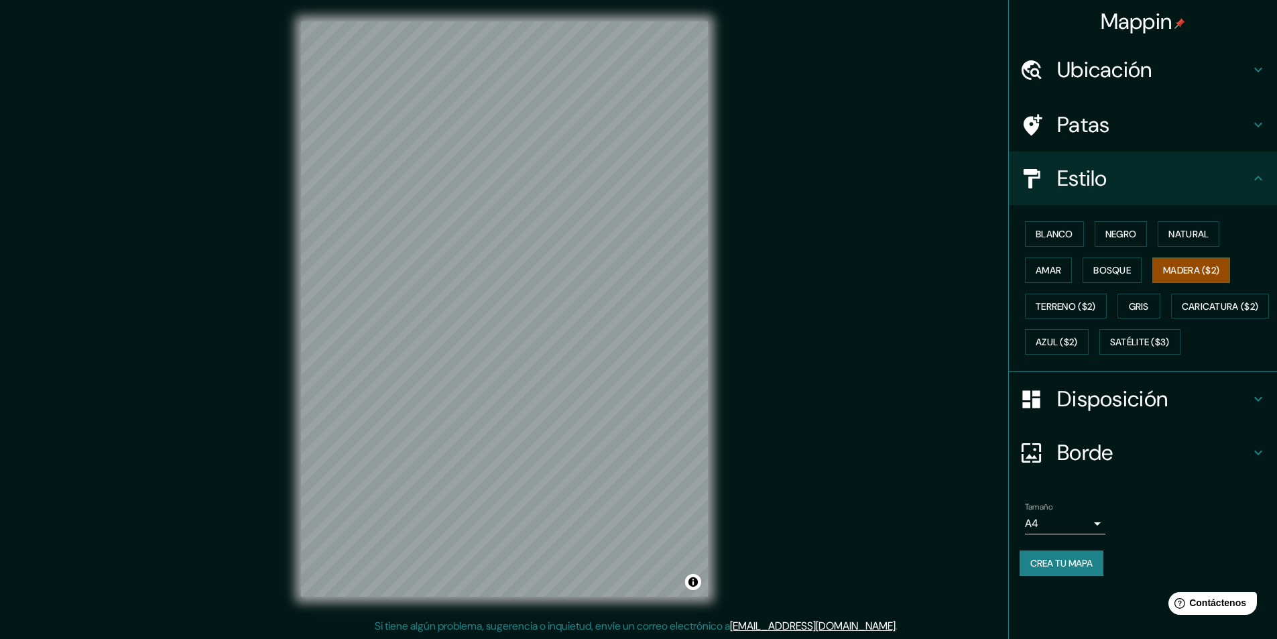
click at [1090, 127] on font "Patas" at bounding box center [1084, 125] width 53 height 28
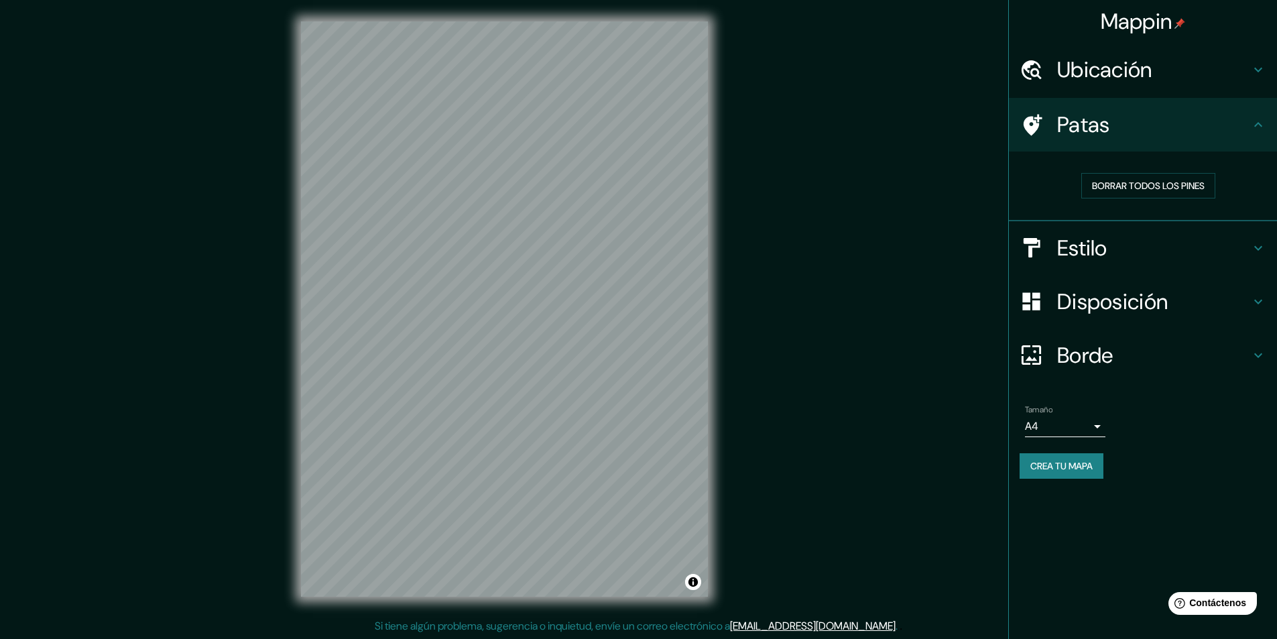
click at [1100, 76] on font "Ubicación" at bounding box center [1105, 70] width 95 height 28
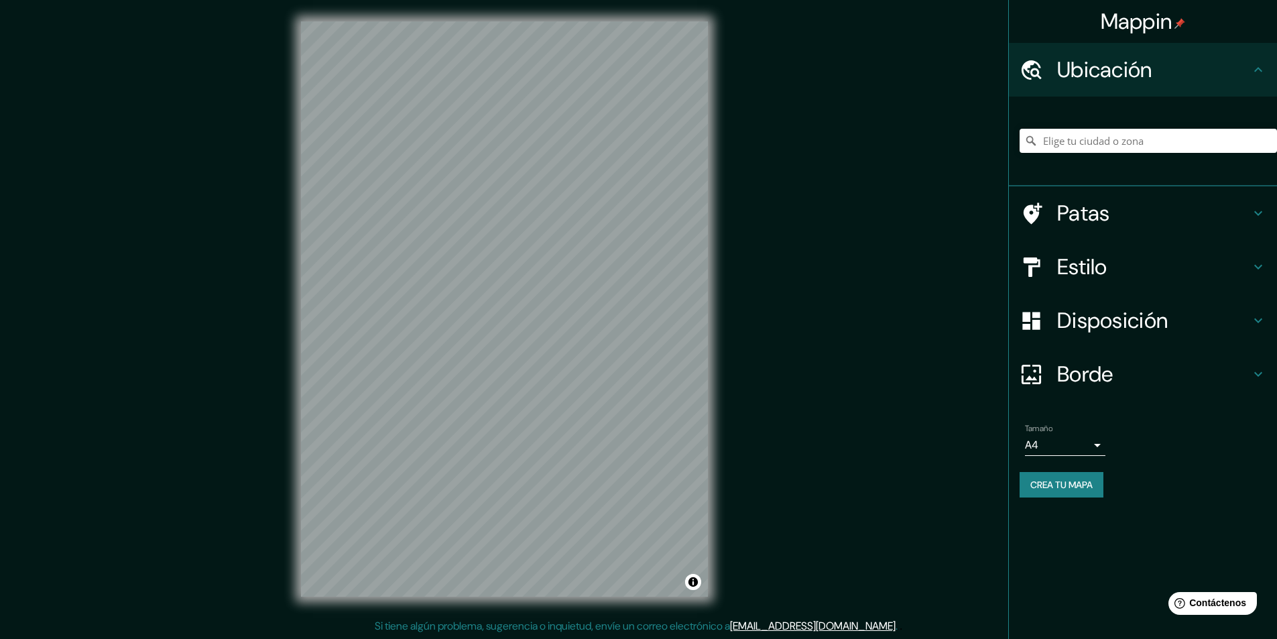
click at [1066, 475] on button "Crea tu mapa" at bounding box center [1062, 484] width 84 height 25
click at [1086, 485] on font "Crea tu mapa" at bounding box center [1062, 485] width 62 height 12
click at [1085, 543] on div "Mappin Ubicación Patas Estilo Disposición Borde Elige un borde. Consejo : puede…" at bounding box center [1143, 319] width 269 height 639
click at [1210, 533] on div "Mappin Ubicación Patas Estilo Disposición Borde Elige un borde. Consejo : puede…" at bounding box center [1143, 319] width 269 height 639
click at [1165, 56] on h4 "Ubicación" at bounding box center [1154, 69] width 193 height 27
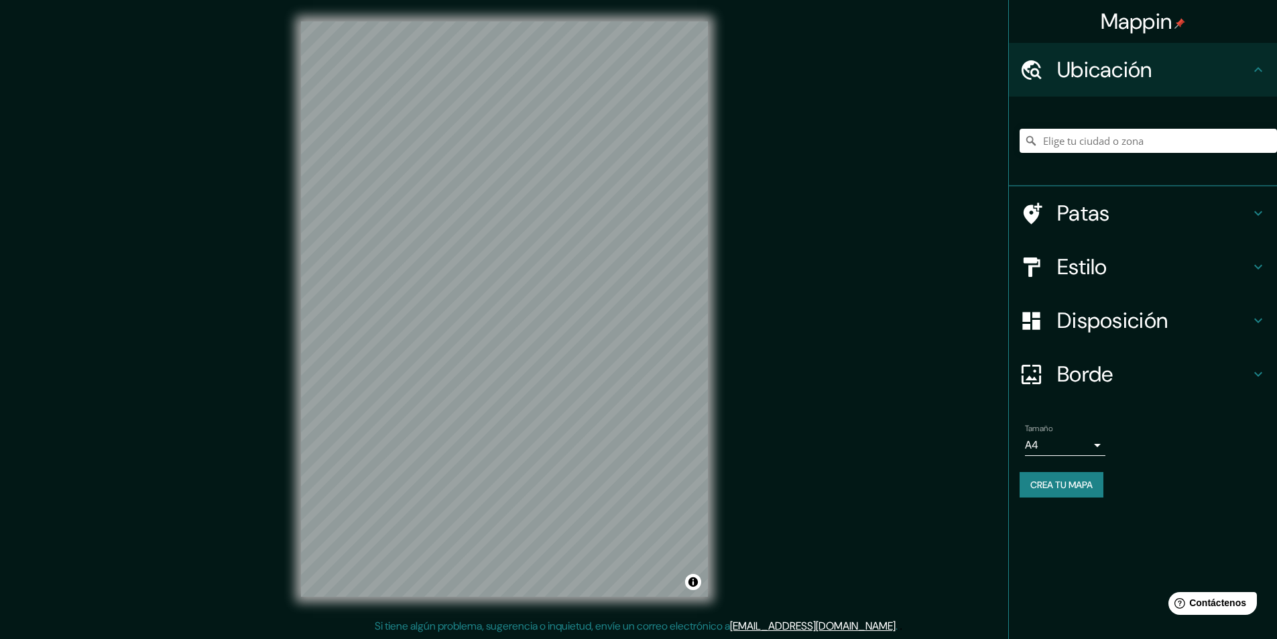
click at [1256, 64] on icon at bounding box center [1259, 70] width 16 height 16
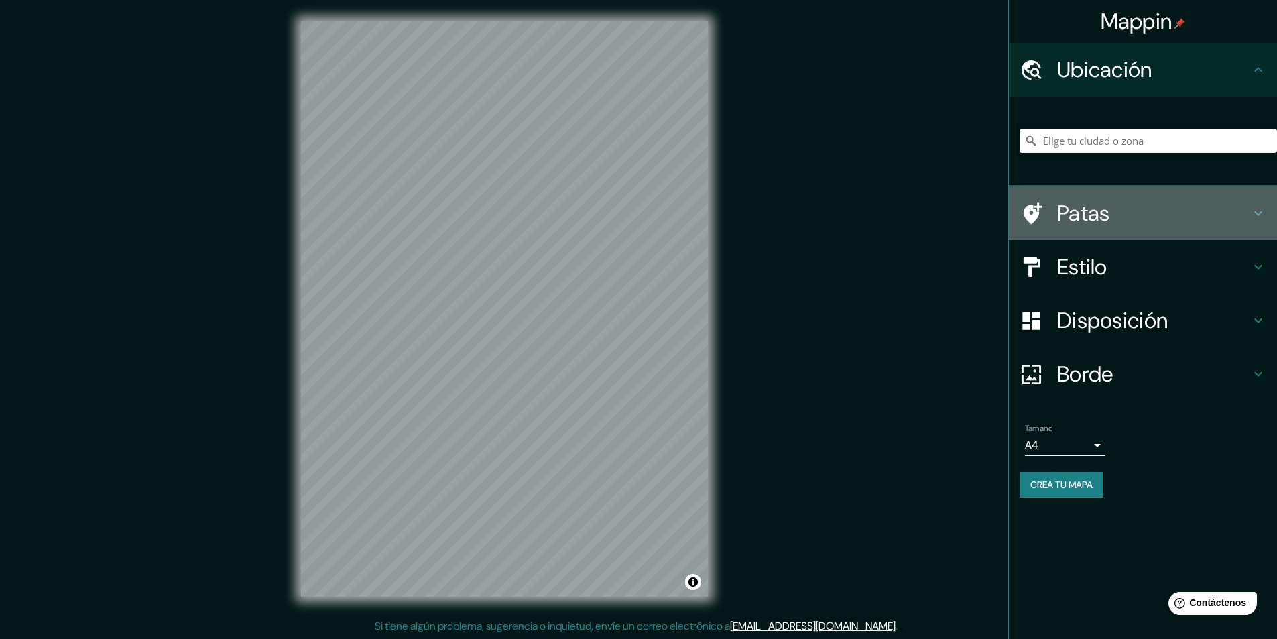
click at [1200, 213] on h4 "Patas" at bounding box center [1154, 213] width 193 height 27
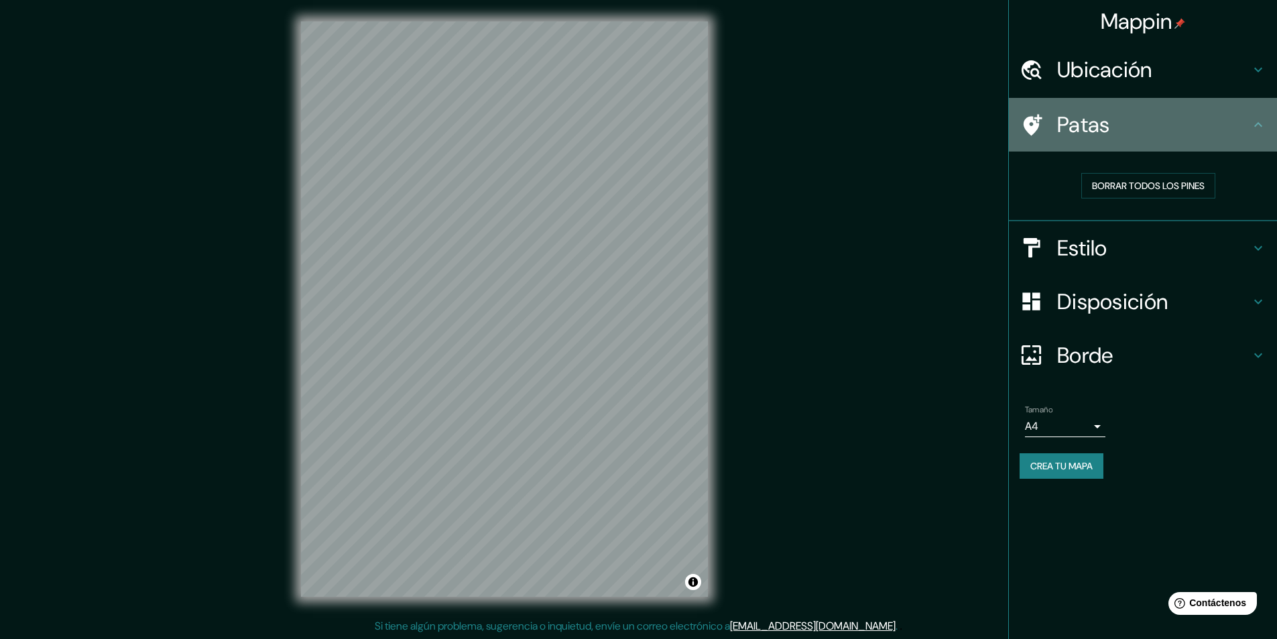
click at [1045, 136] on div at bounding box center [1039, 124] width 38 height 23
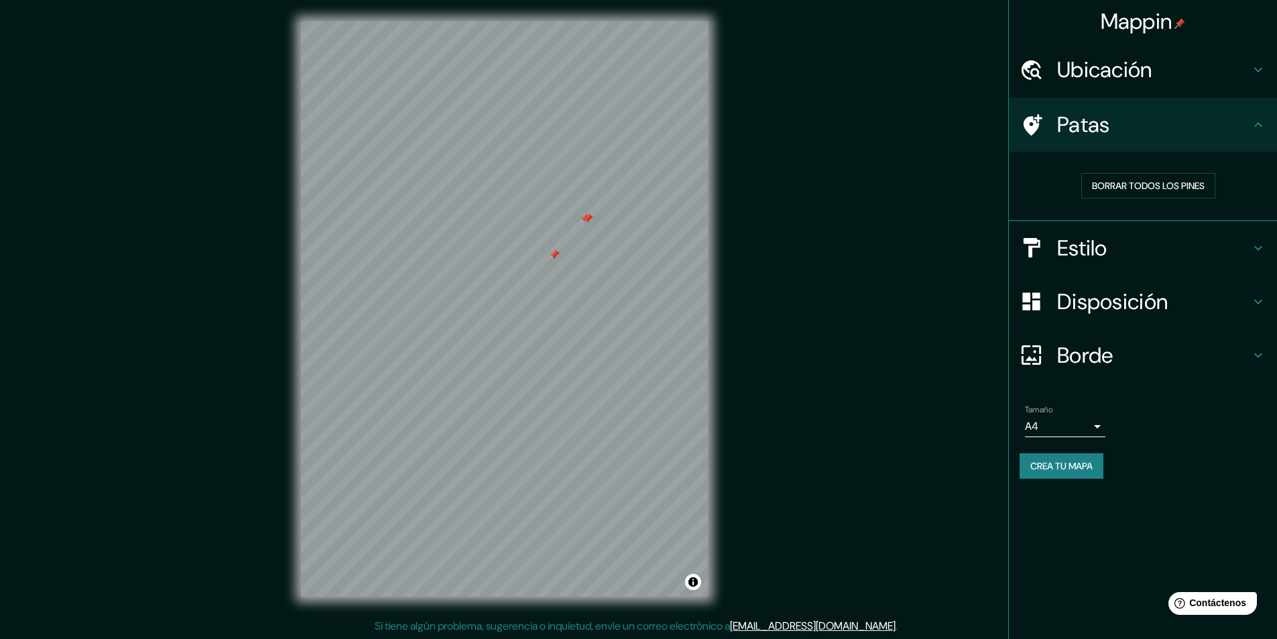
click at [587, 223] on div at bounding box center [588, 218] width 11 height 11
click at [585, 223] on div at bounding box center [585, 218] width 11 height 11
click at [1094, 250] on font "Estilo" at bounding box center [1083, 248] width 50 height 28
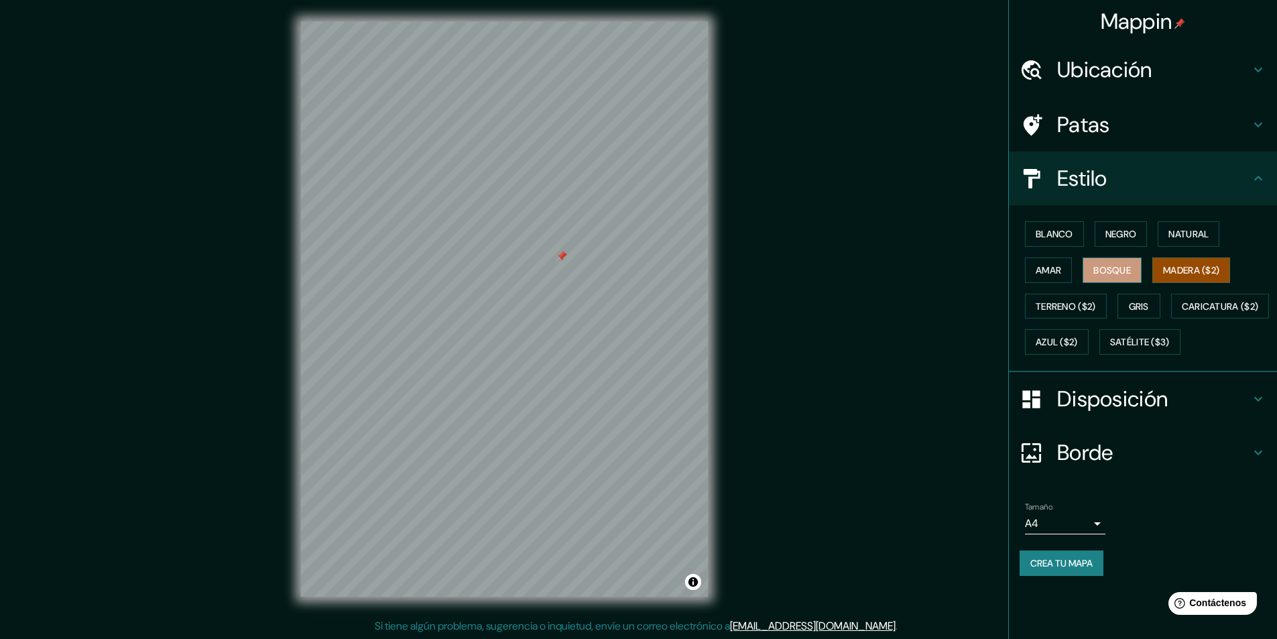
click at [1127, 263] on font "Bosque" at bounding box center [1113, 270] width 38 height 17
click at [1128, 239] on font "Negro" at bounding box center [1122, 234] width 32 height 12
click at [1194, 239] on font "Natural" at bounding box center [1189, 234] width 40 height 12
click at [1083, 234] on button "Blanco" at bounding box center [1054, 233] width 59 height 25
click at [1115, 231] on font "Negro" at bounding box center [1122, 234] width 32 height 12
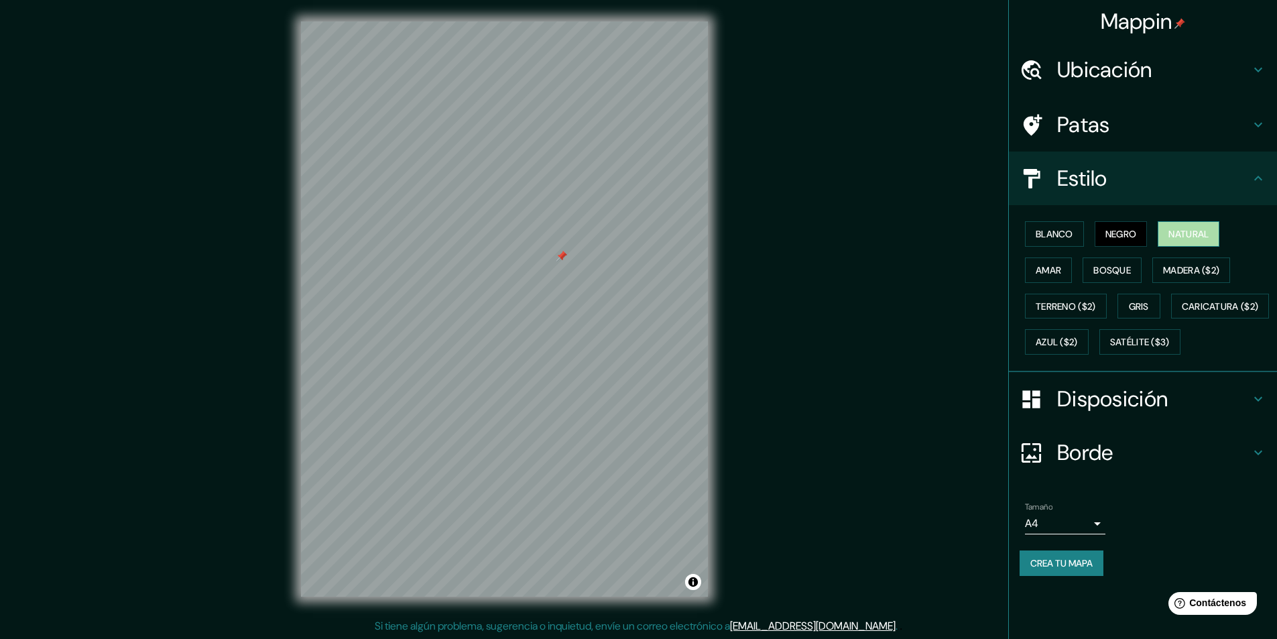
click at [1174, 235] on font "Natural" at bounding box center [1189, 234] width 40 height 12
click at [1051, 277] on font "Amar" at bounding box center [1048, 270] width 25 height 17
click at [1123, 275] on font "Bosque" at bounding box center [1113, 270] width 38 height 12
click at [1188, 262] on font "Madera ($2)" at bounding box center [1191, 270] width 56 height 17
click at [1086, 302] on font "Terreno ($2)" at bounding box center [1066, 306] width 60 height 12
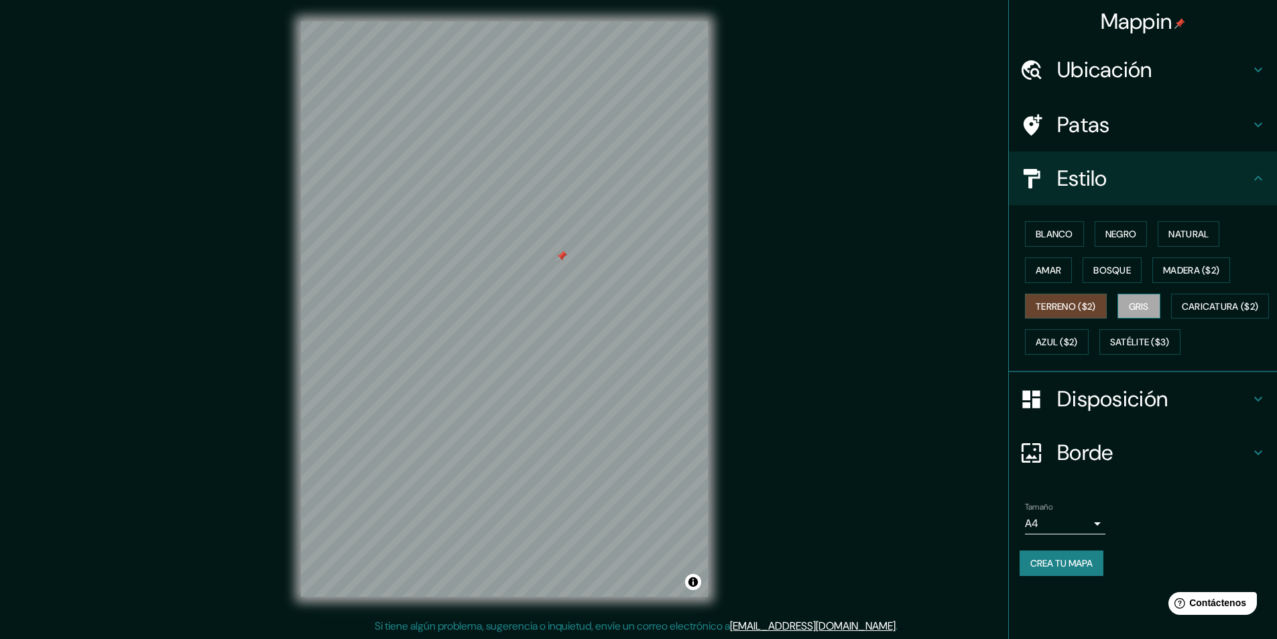
click at [1135, 305] on font "Gris" at bounding box center [1139, 306] width 20 height 12
click at [1172, 319] on button "Caricatura ($2)" at bounding box center [1221, 306] width 99 height 25
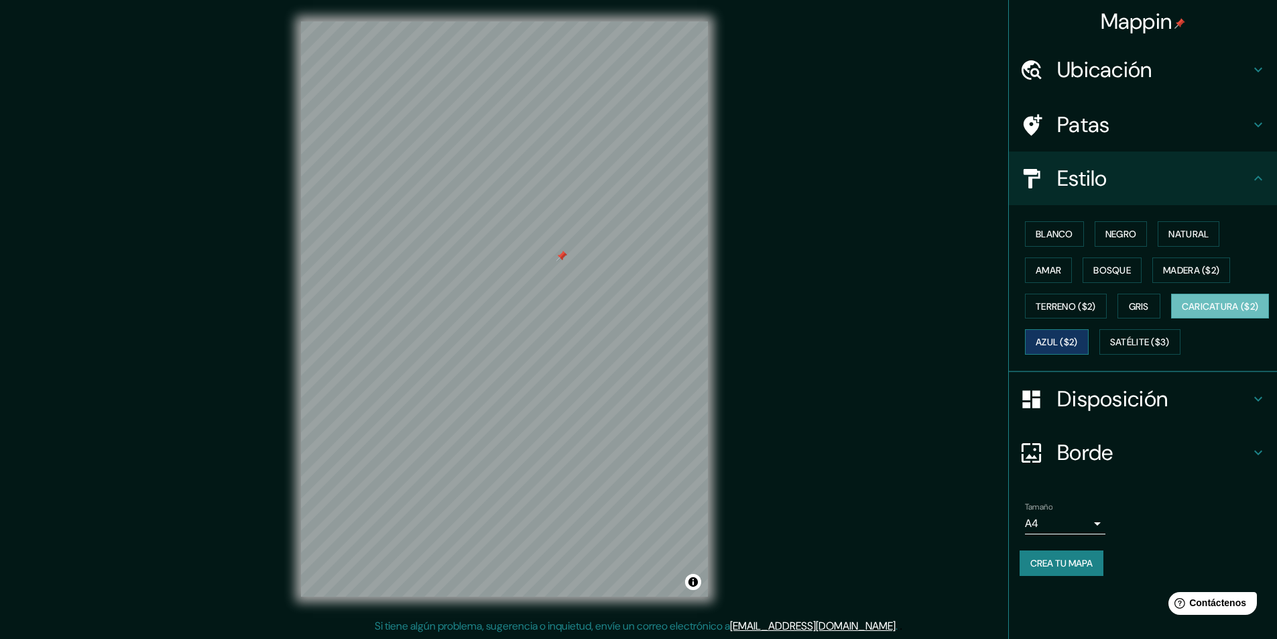
click at [1078, 348] on font "Azul ($2)" at bounding box center [1057, 343] width 42 height 12
click at [1182, 312] on font "Caricatura ($2)" at bounding box center [1220, 306] width 77 height 12
